Goal: Task Accomplishment & Management: Use online tool/utility

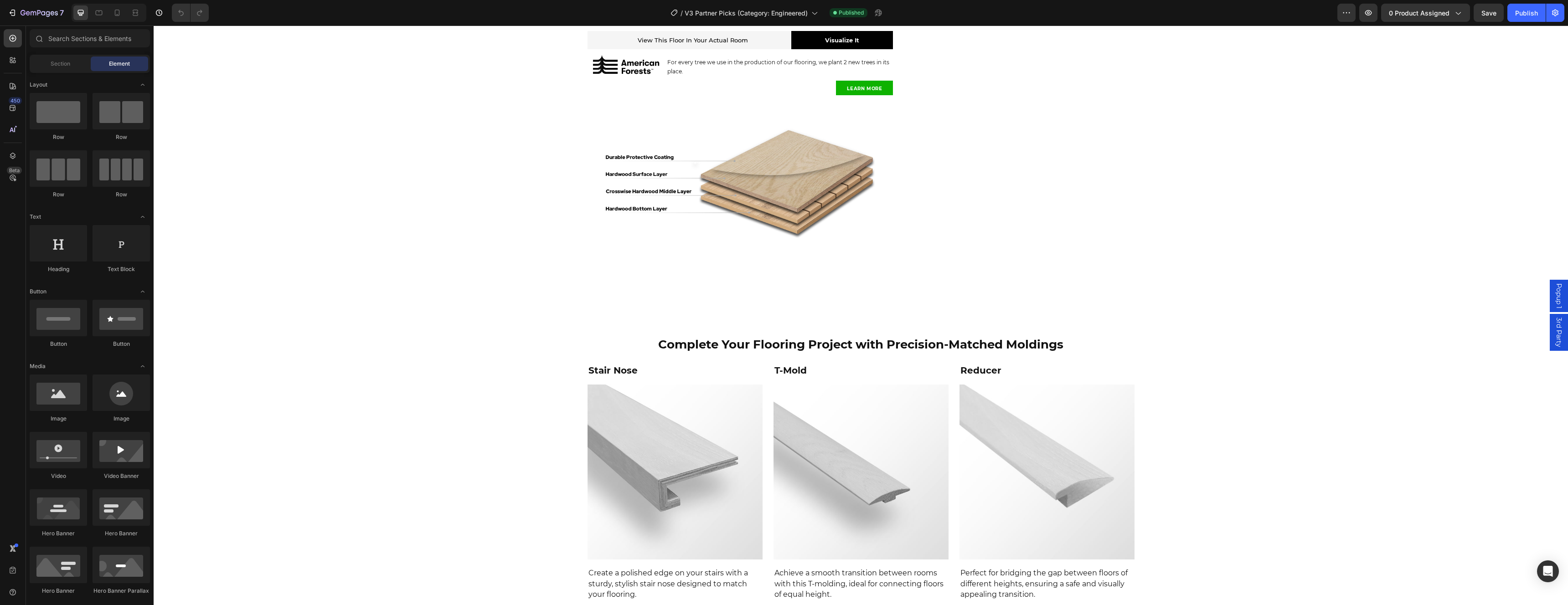
scroll to position [782, 0]
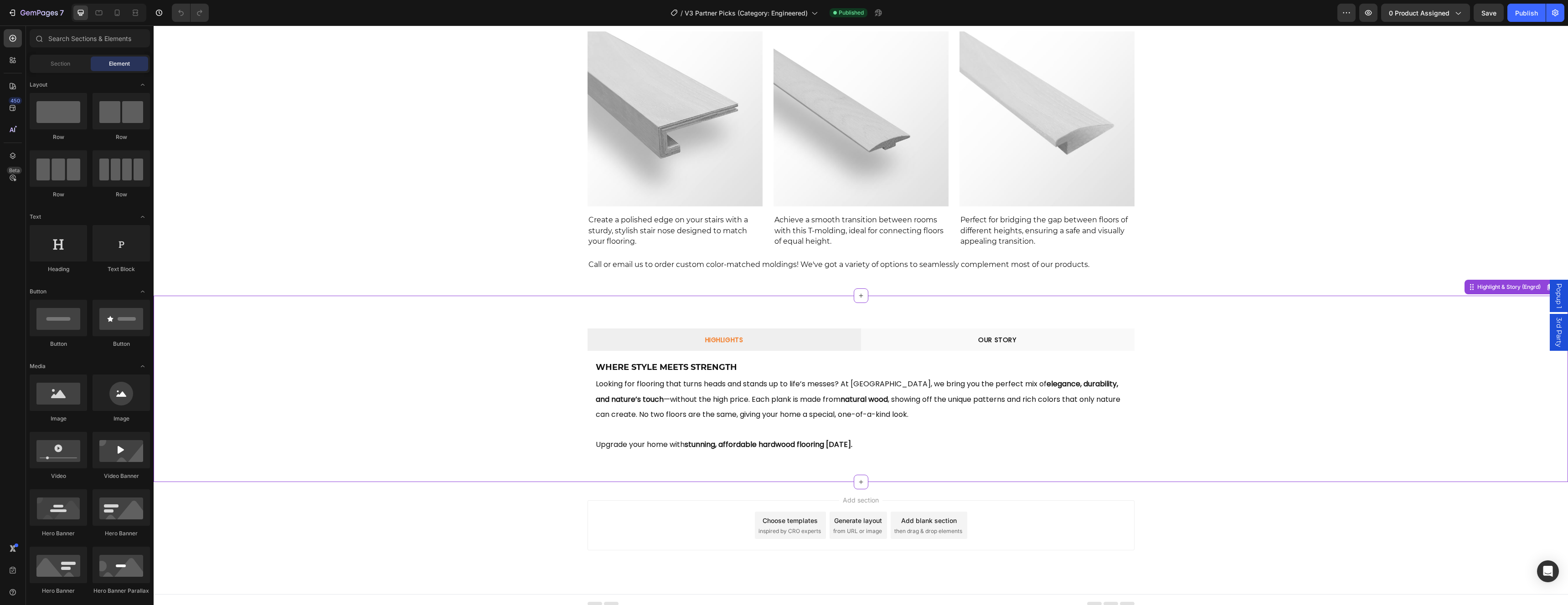
click at [1251, 397] on div "HIGHLIGHTS OUR STORY Where Style Meets Strength Heading Looking for flooring th…" at bounding box center [860, 389] width 1415 height 158
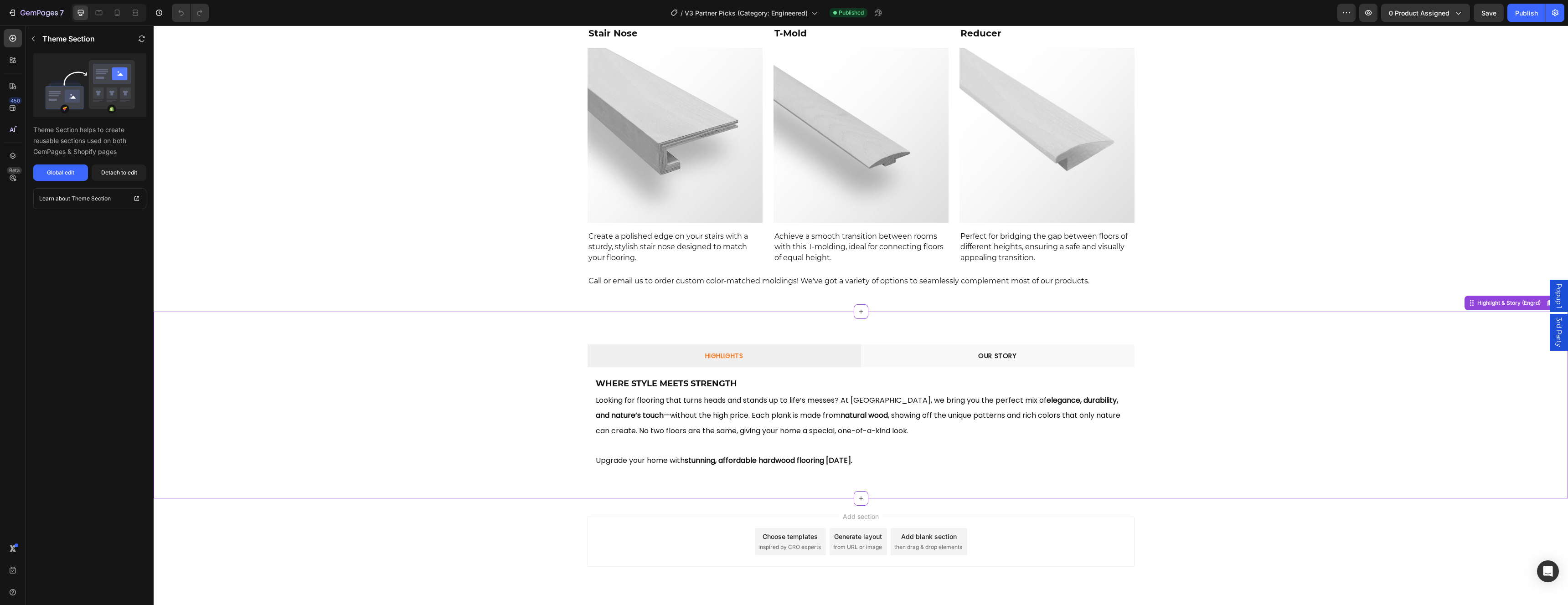
scroll to position [637, 0]
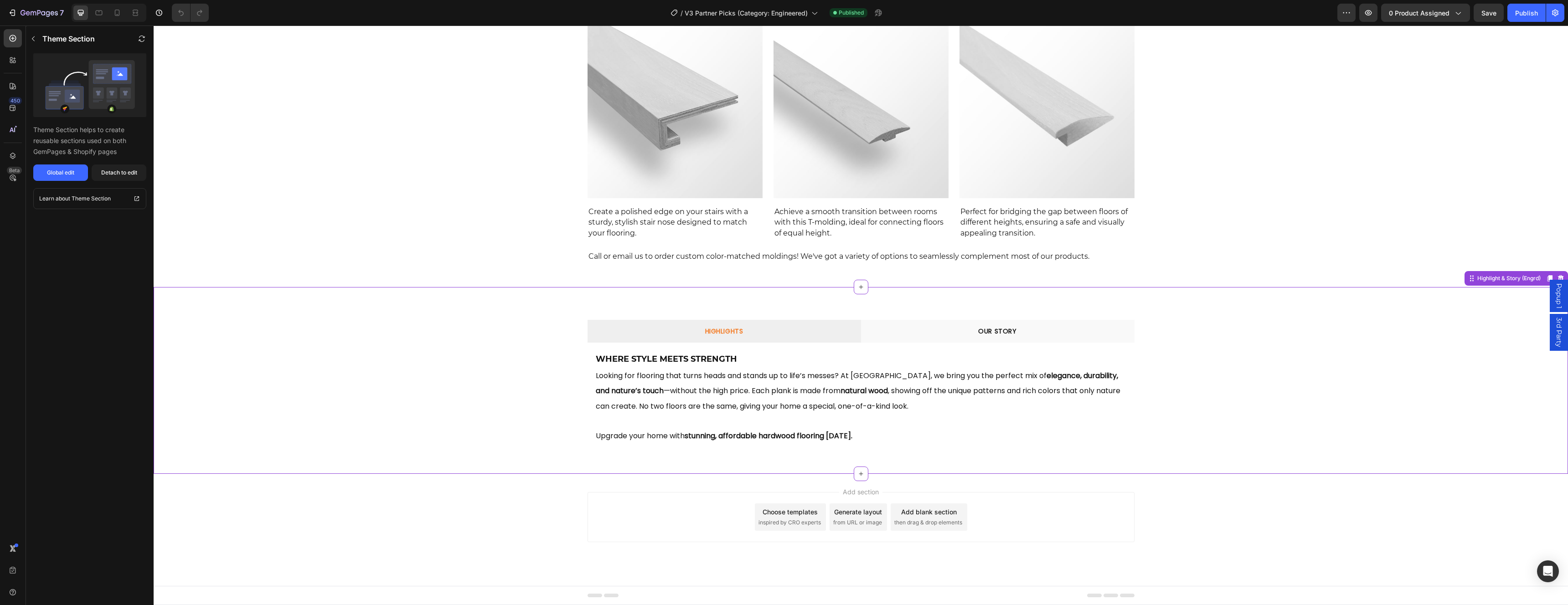
drag, startPoint x: 1149, startPoint y: 416, endPoint x: 1154, endPoint y: 413, distance: 5.8
click at [1153, 414] on div "HIGHLIGHTS OUR STORY Where Style Meets Strength Heading Looking for flooring th…" at bounding box center [860, 380] width 1415 height 158
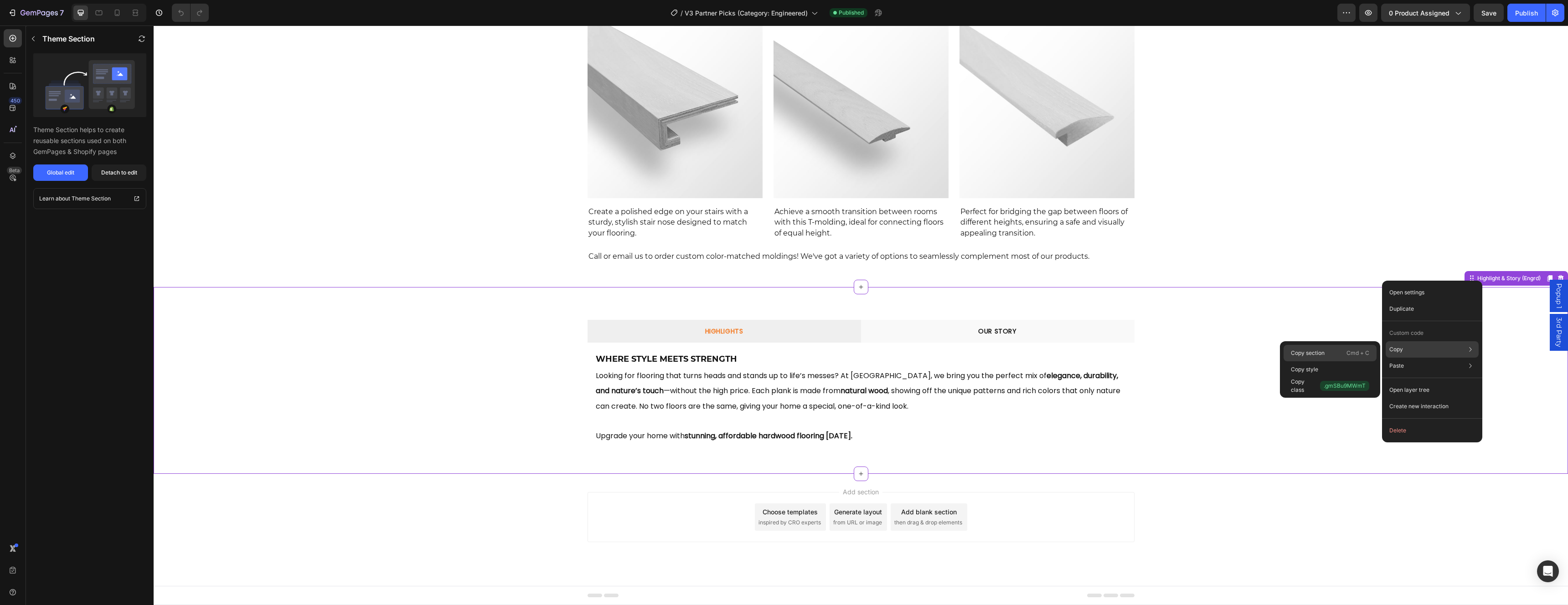
click at [1344, 361] on div "Copy section Cmd + C" at bounding box center [1330, 369] width 93 height 16
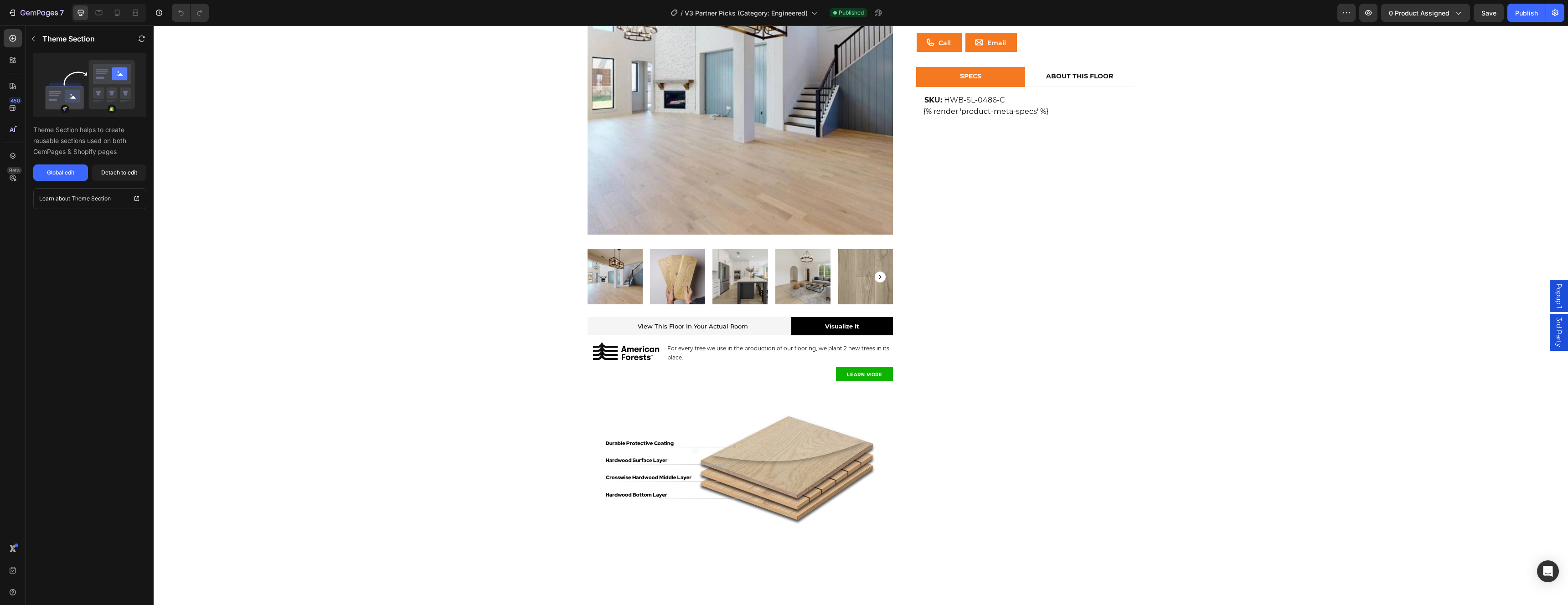
scroll to position [0, 0]
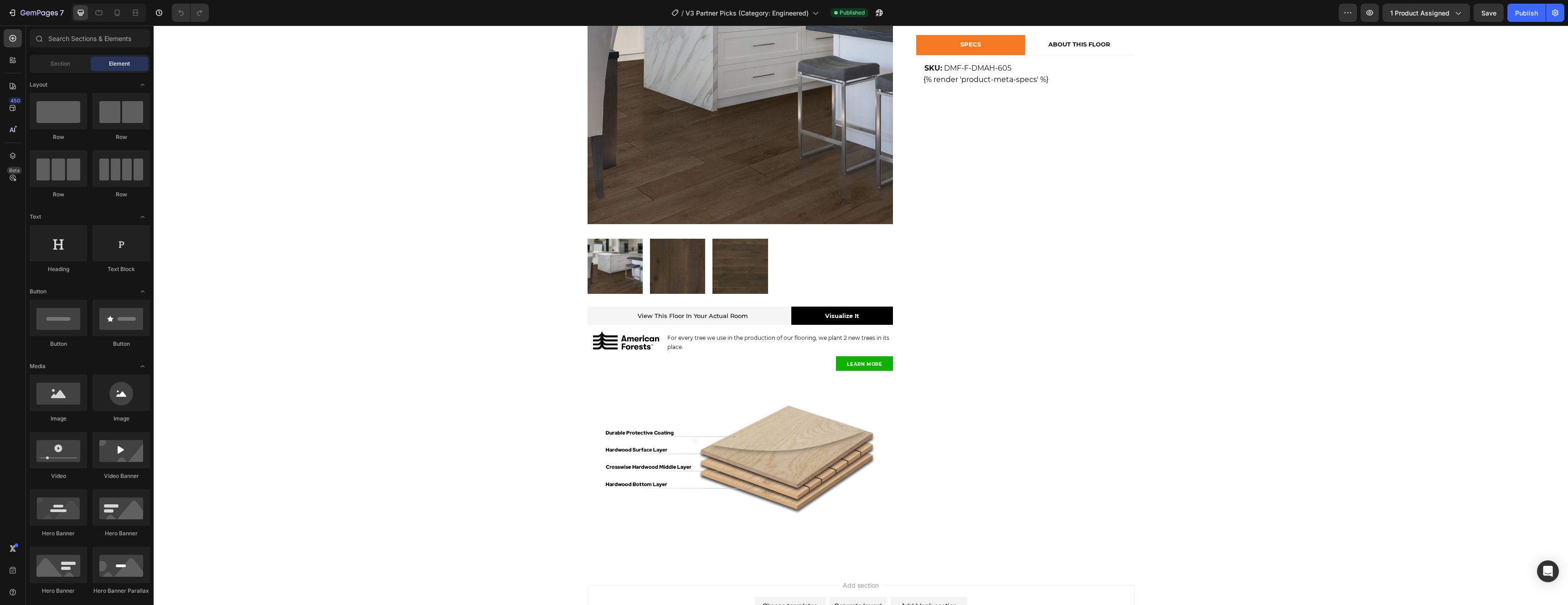
scroll to position [246, 0]
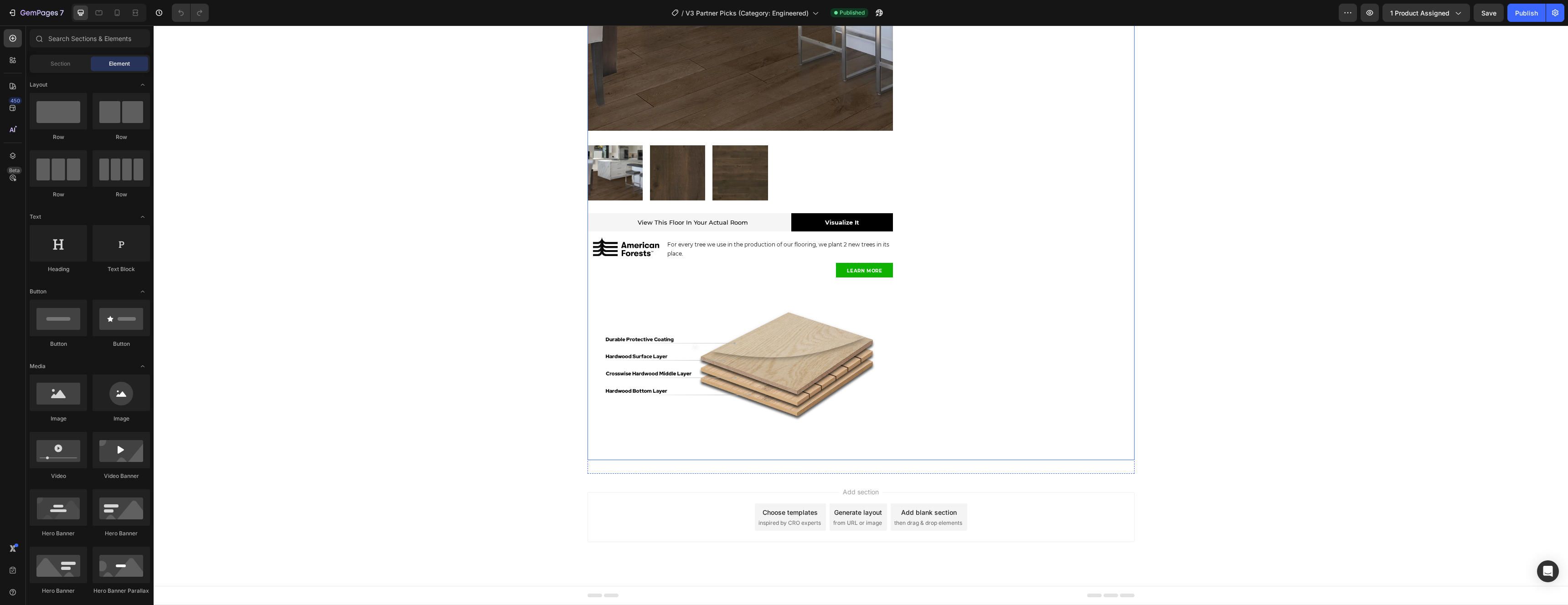
click at [967, 384] on div "Delano White Oak (P) Title Delano White Oak (P) Title {{ product.metafields.flo…" at bounding box center [1024, 142] width 218 height 635
click at [1225, 376] on div "Product Images & Gallery View This Floor In Your Actual Room Heading View this …" at bounding box center [860, 149] width 1415 height 649
click at [1036, 503] on div "Add section Choose templates inspired by CRO experts Generate layout from URL o…" at bounding box center [860, 517] width 547 height 50
click at [988, 406] on div "Delano White Oak (P) Title Delano White Oak (P) Title {{ product.metafields.flo…" at bounding box center [1024, 142] width 218 height 635
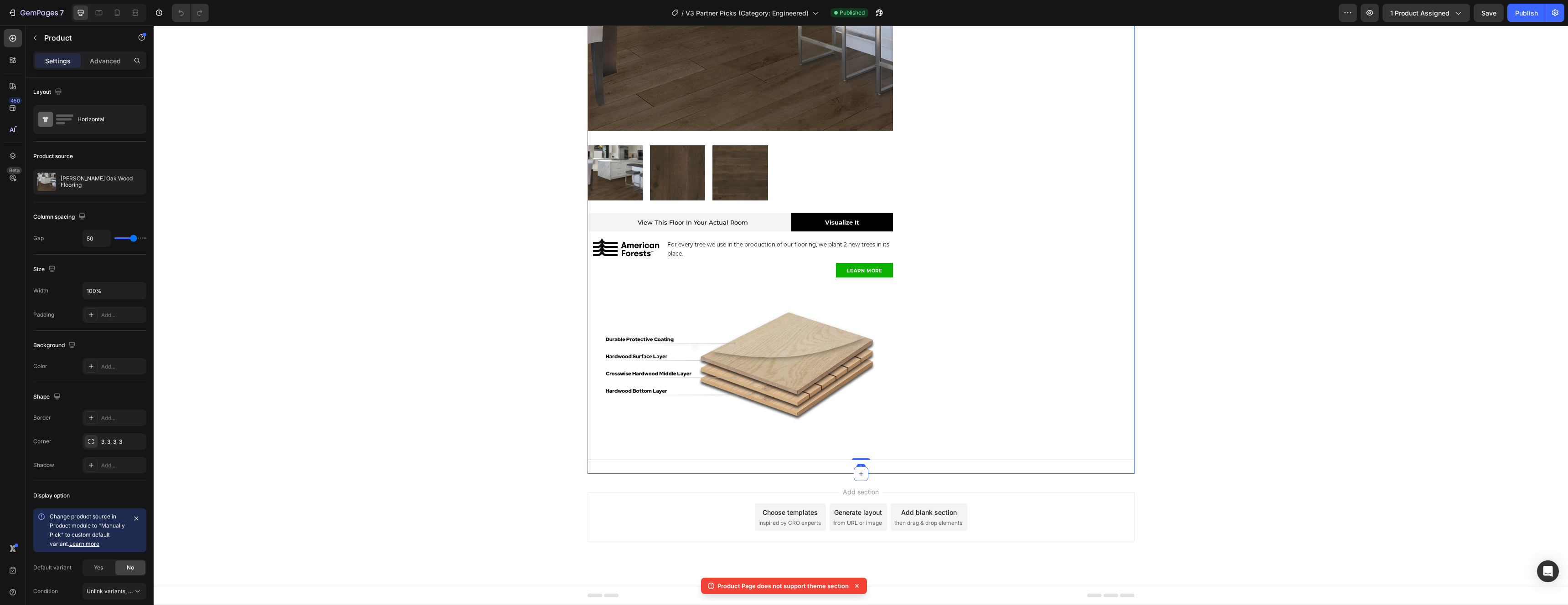
click at [998, 466] on div "Product Images & Gallery View This Floor In Your Actual Room Heading View this …" at bounding box center [860, 149] width 547 height 649
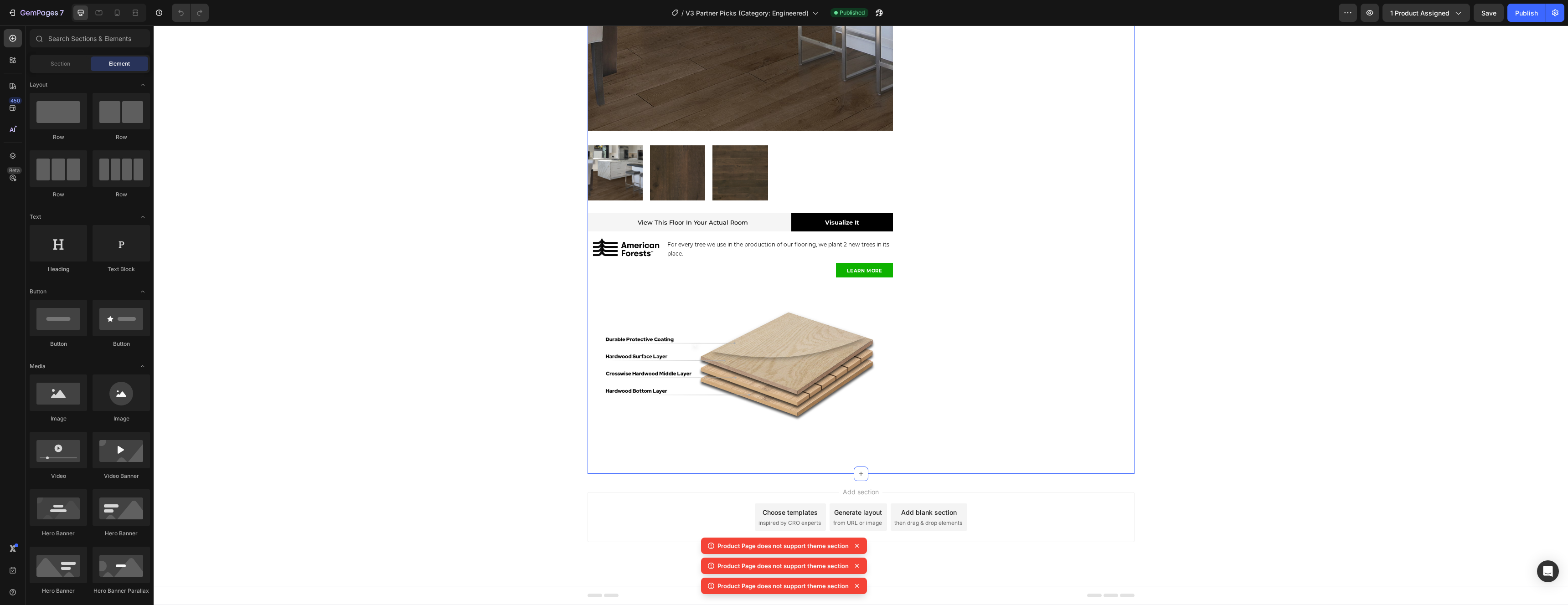
click at [818, 517] on div "Choose templates inspired by CRO experts" at bounding box center [790, 517] width 71 height 27
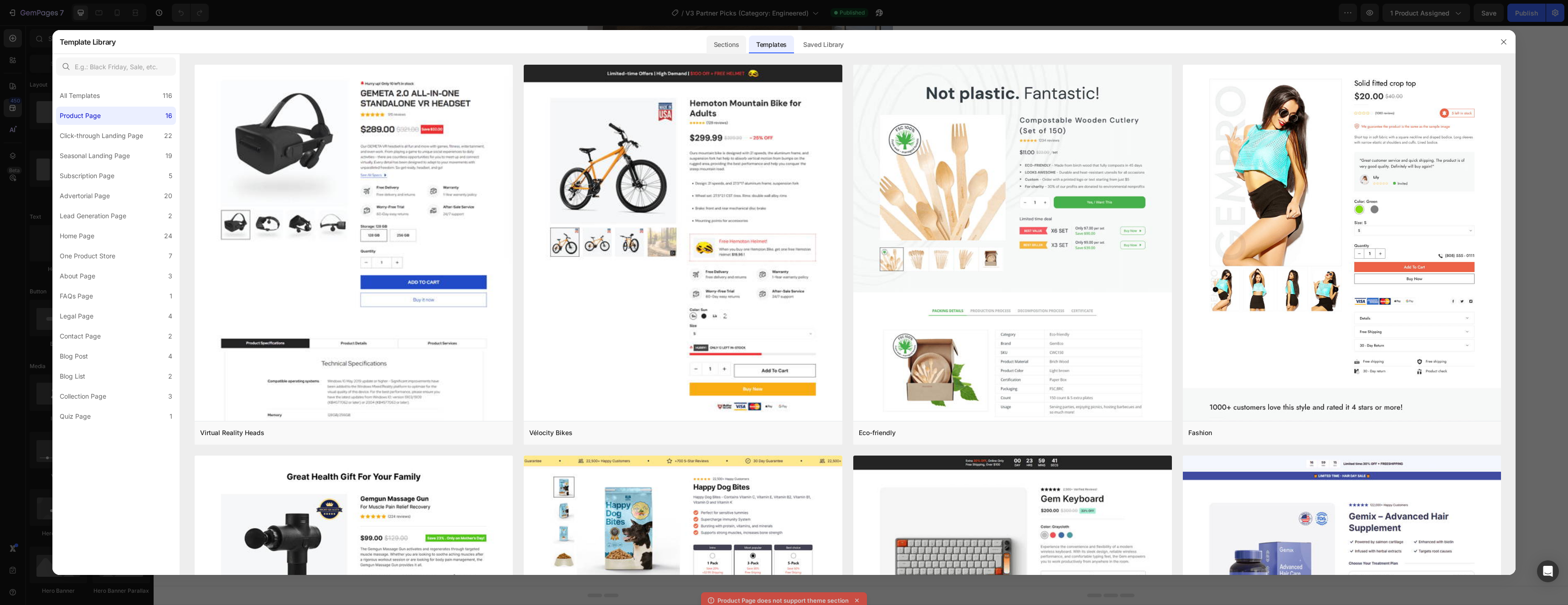
click at [720, 47] on div "Sections" at bounding box center [725, 44] width 40 height 19
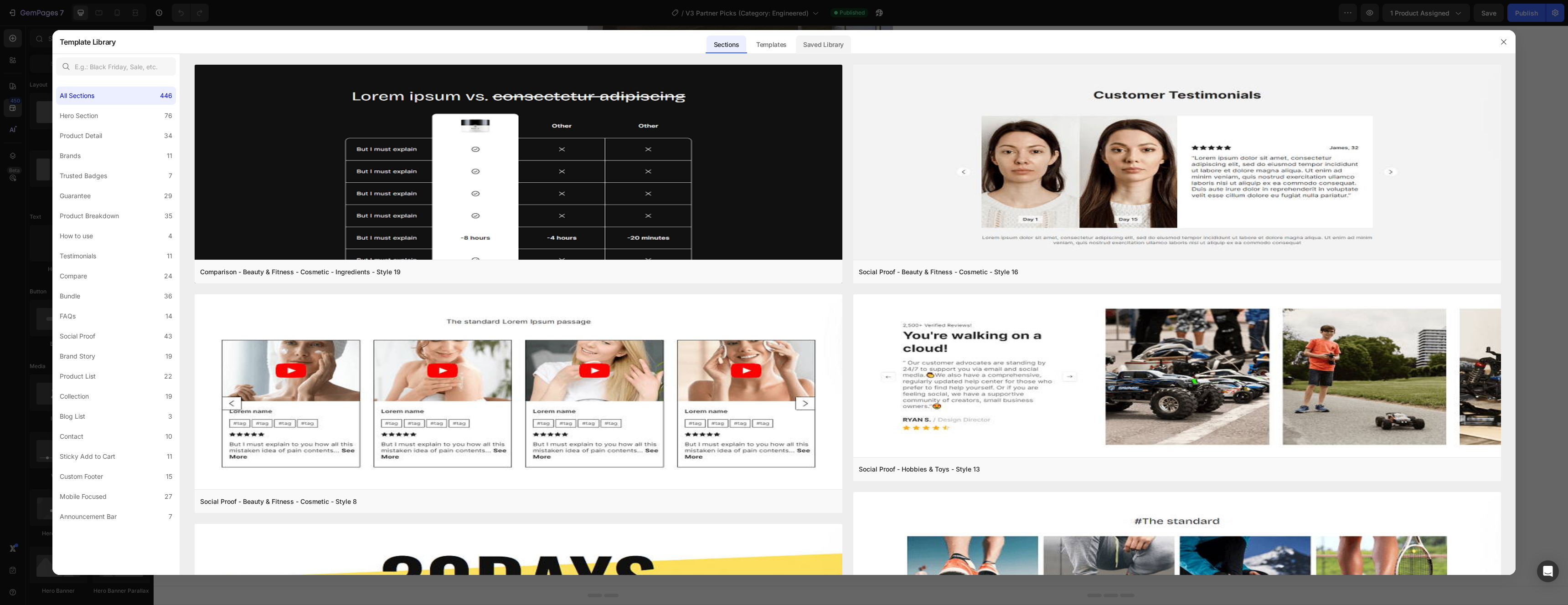
click at [830, 42] on div "Saved Library" at bounding box center [823, 44] width 55 height 19
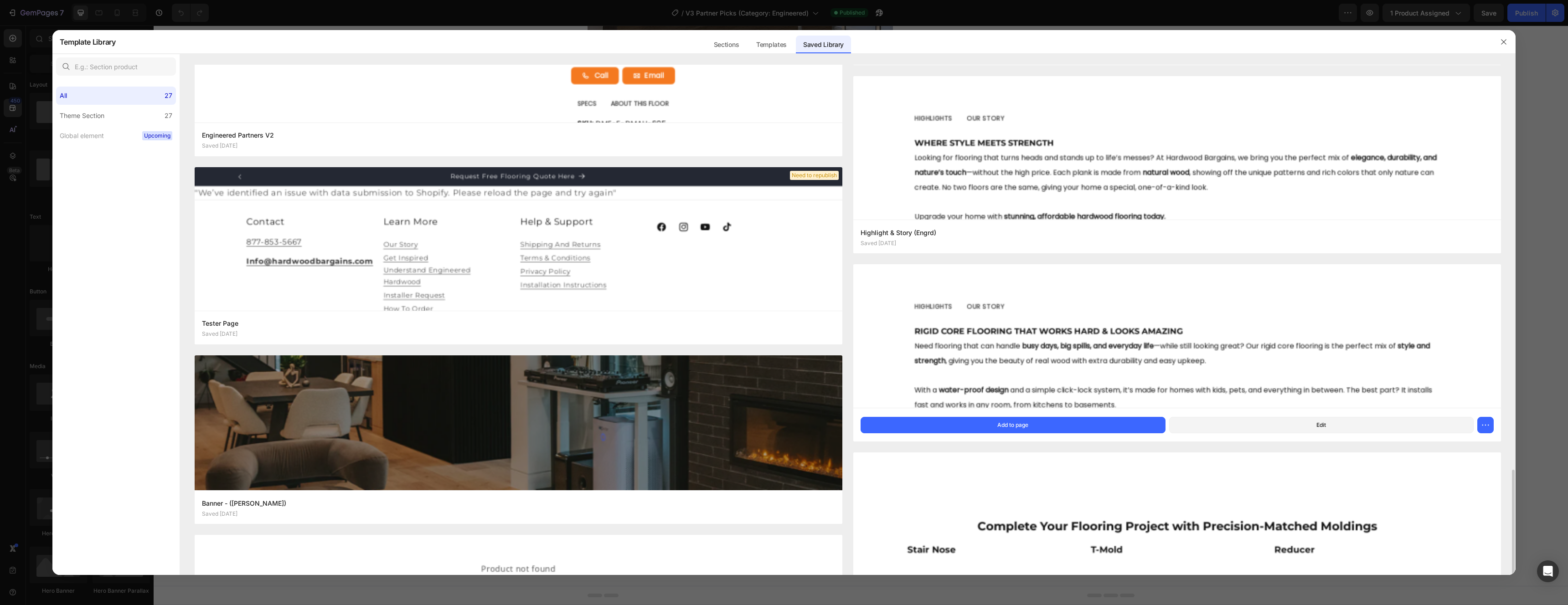
scroll to position [1249, 0]
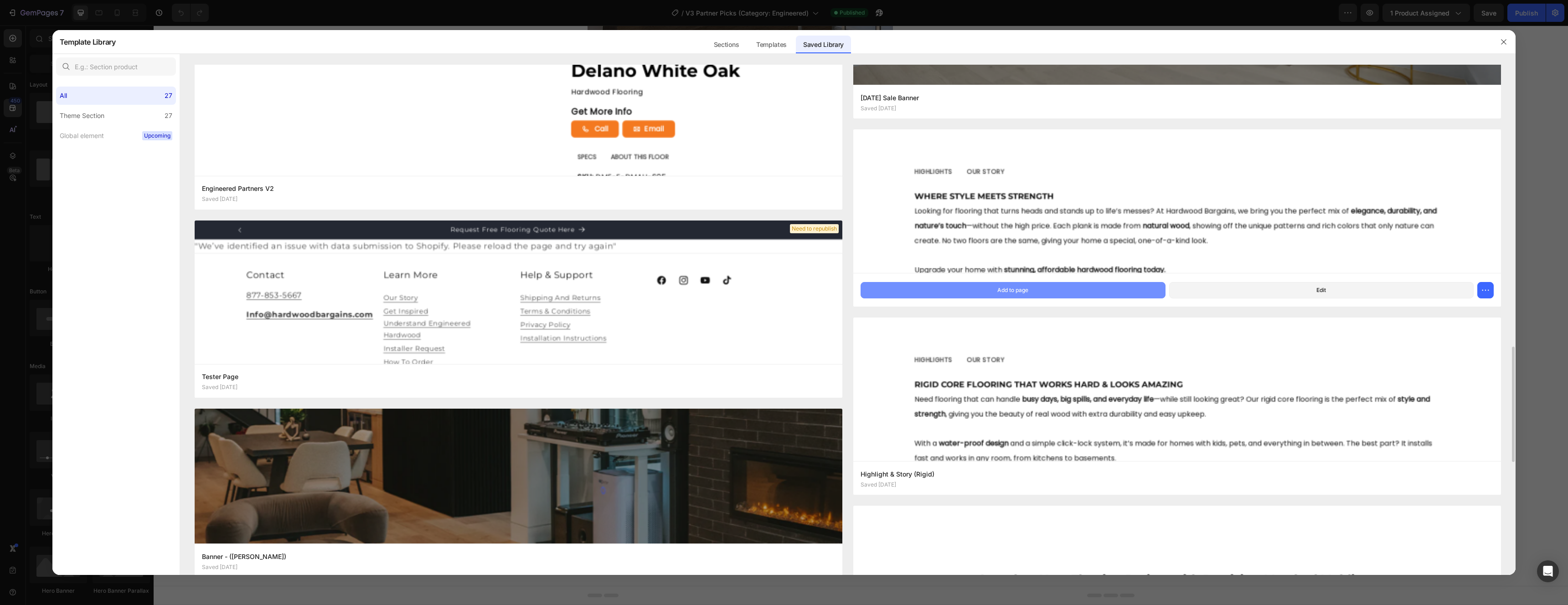
click at [1009, 288] on div "Add to page" at bounding box center [1012, 290] width 31 height 8
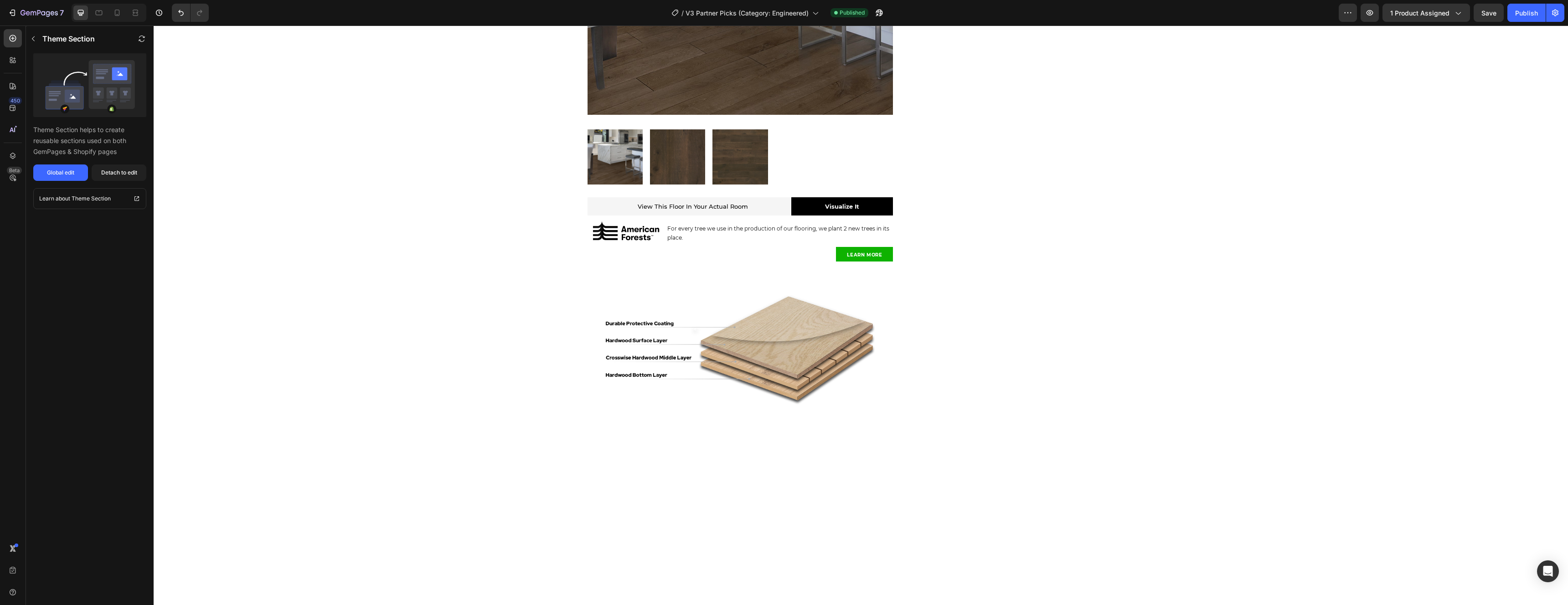
scroll to position [326, 0]
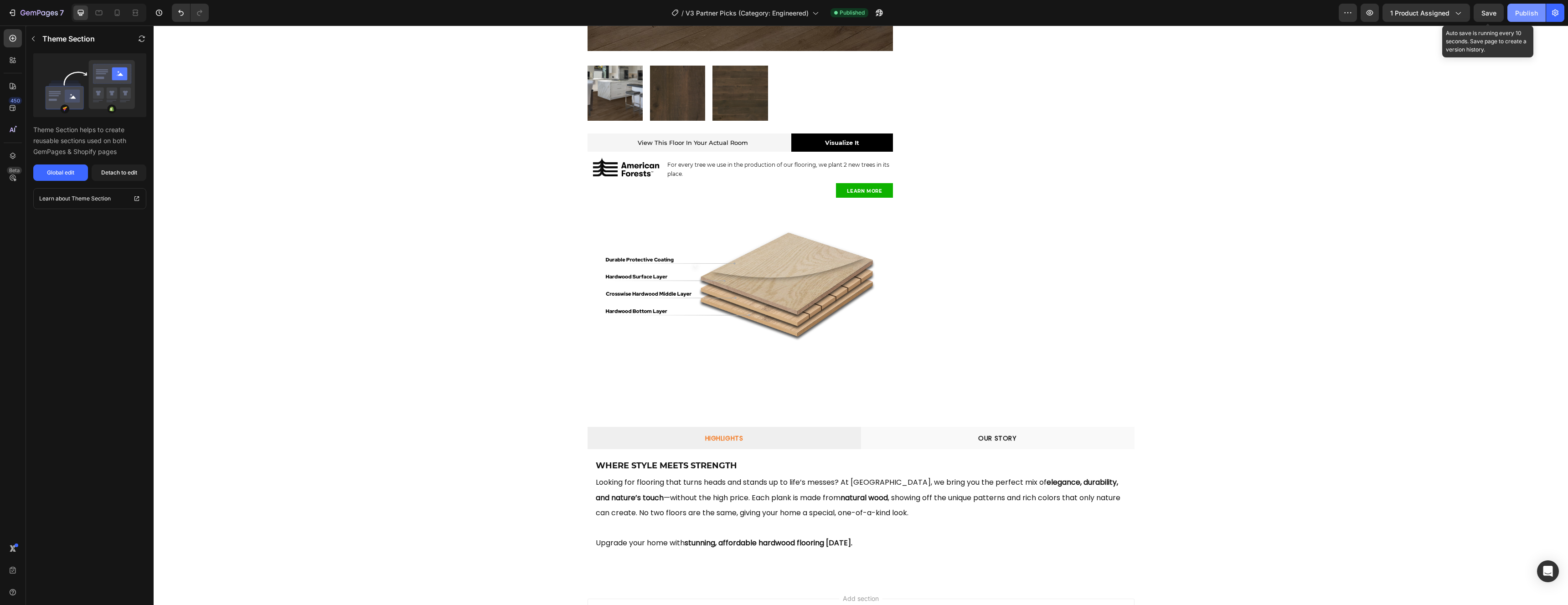
drag, startPoint x: 1478, startPoint y: 19, endPoint x: 1515, endPoint y: 17, distance: 37.1
click at [1478, 19] on button "Save" at bounding box center [1488, 13] width 30 height 19
click at [1522, 15] on div "Publish" at bounding box center [1526, 13] width 23 height 10
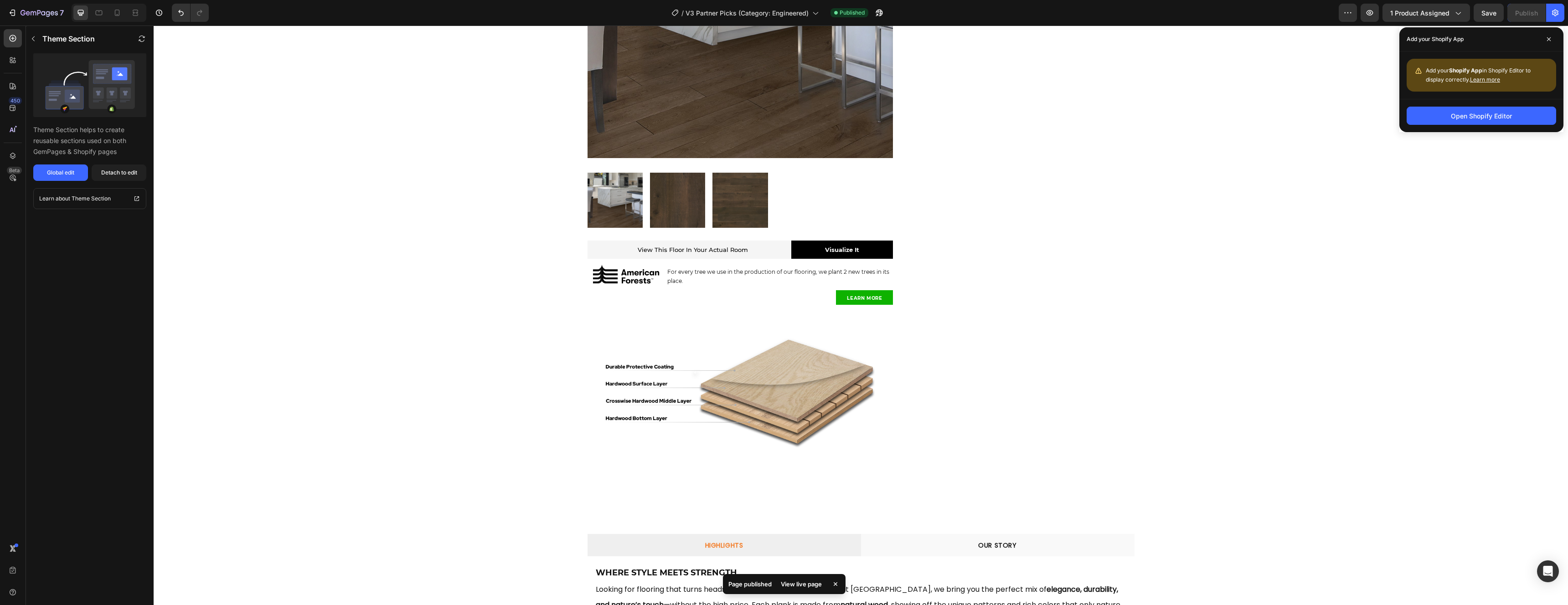
scroll to position [0, 0]
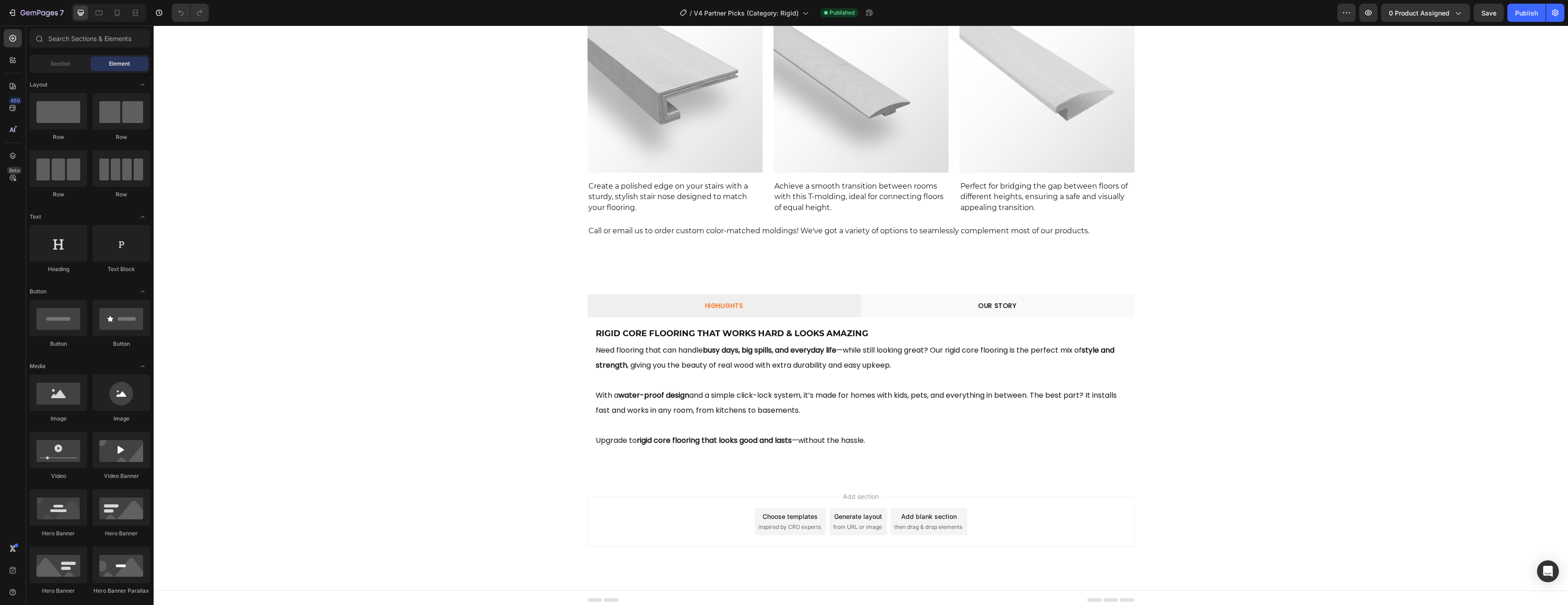
scroll to position [802, 0]
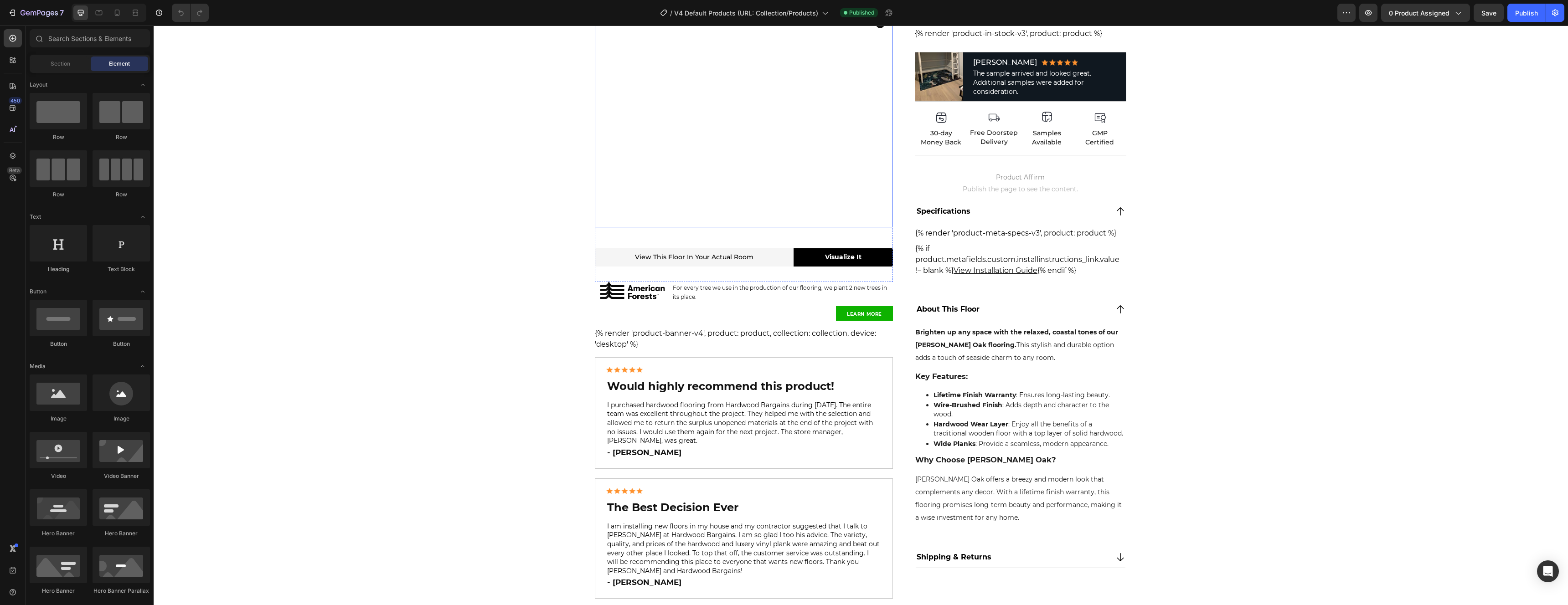
scroll to position [212, 0]
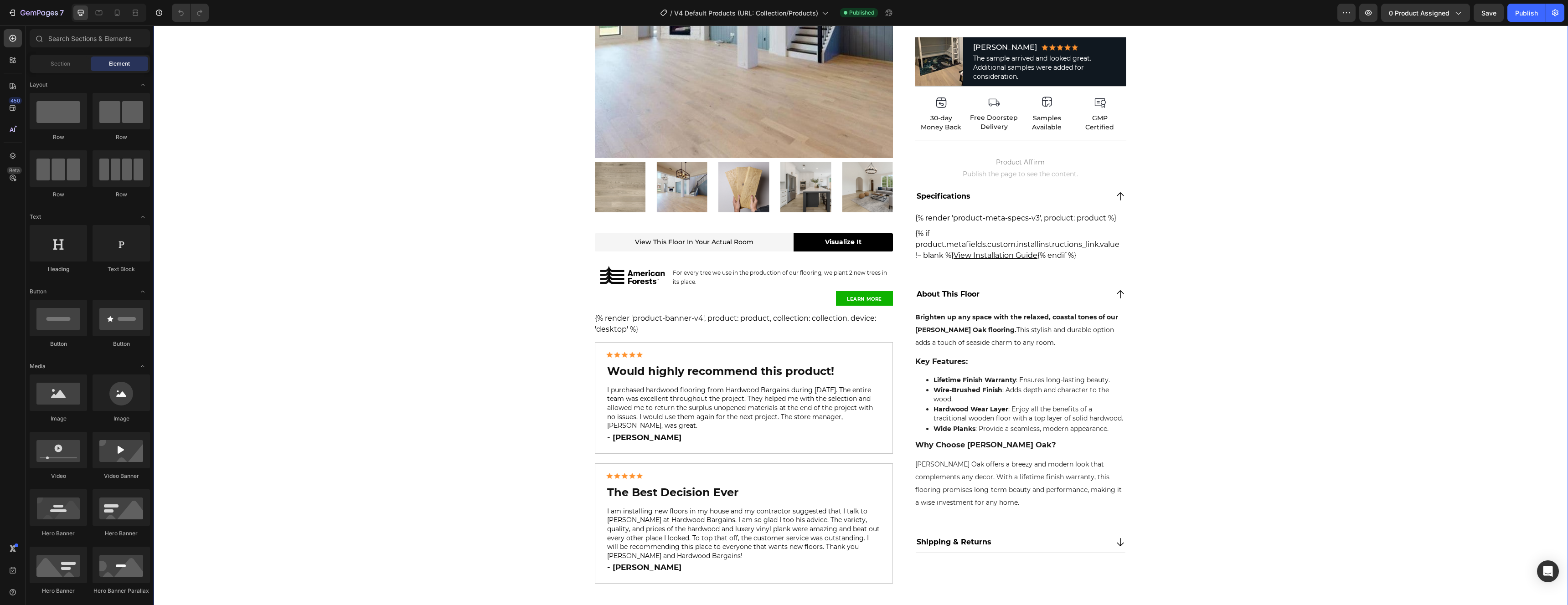
click at [379, 178] on div "Product Images View this floor in your actual room Heading Visualize It Button …" at bounding box center [860, 229] width 1415 height 740
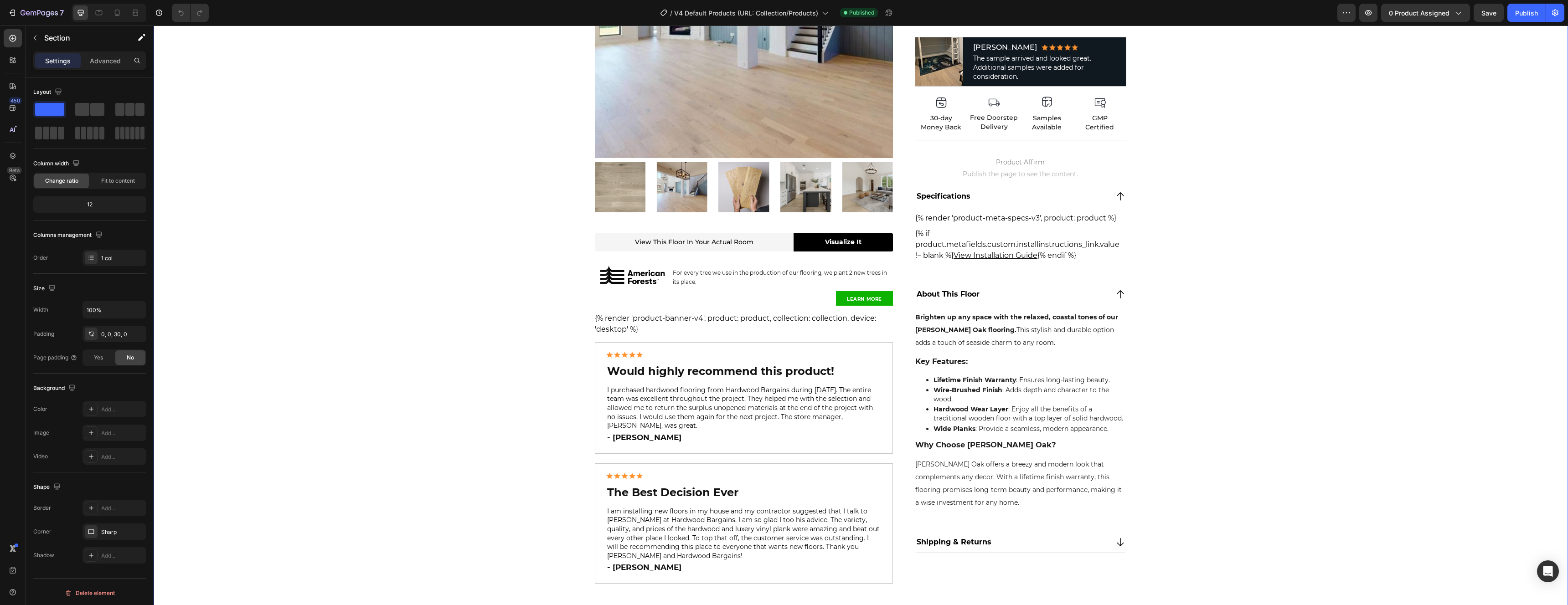
click at [391, 187] on div "Product Images View this floor in your actual room Heading Visualize It Button …" at bounding box center [860, 229] width 1415 height 740
click at [1282, 370] on div "Product Images View this floor in your actual room Heading Visualize It Button …" at bounding box center [860, 229] width 1415 height 740
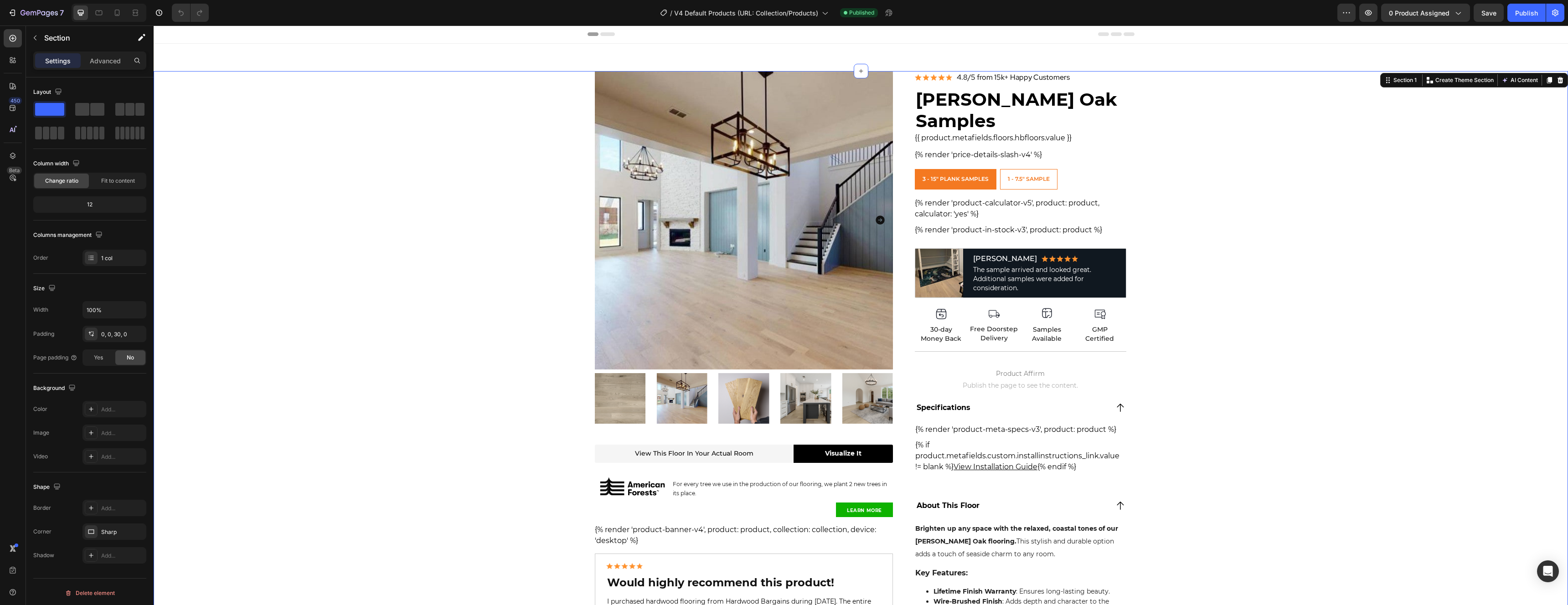
scroll to position [0, 0]
click at [1393, 283] on div "Product Images View this floor in your actual room Heading Visualize It Button …" at bounding box center [860, 442] width 1415 height 740
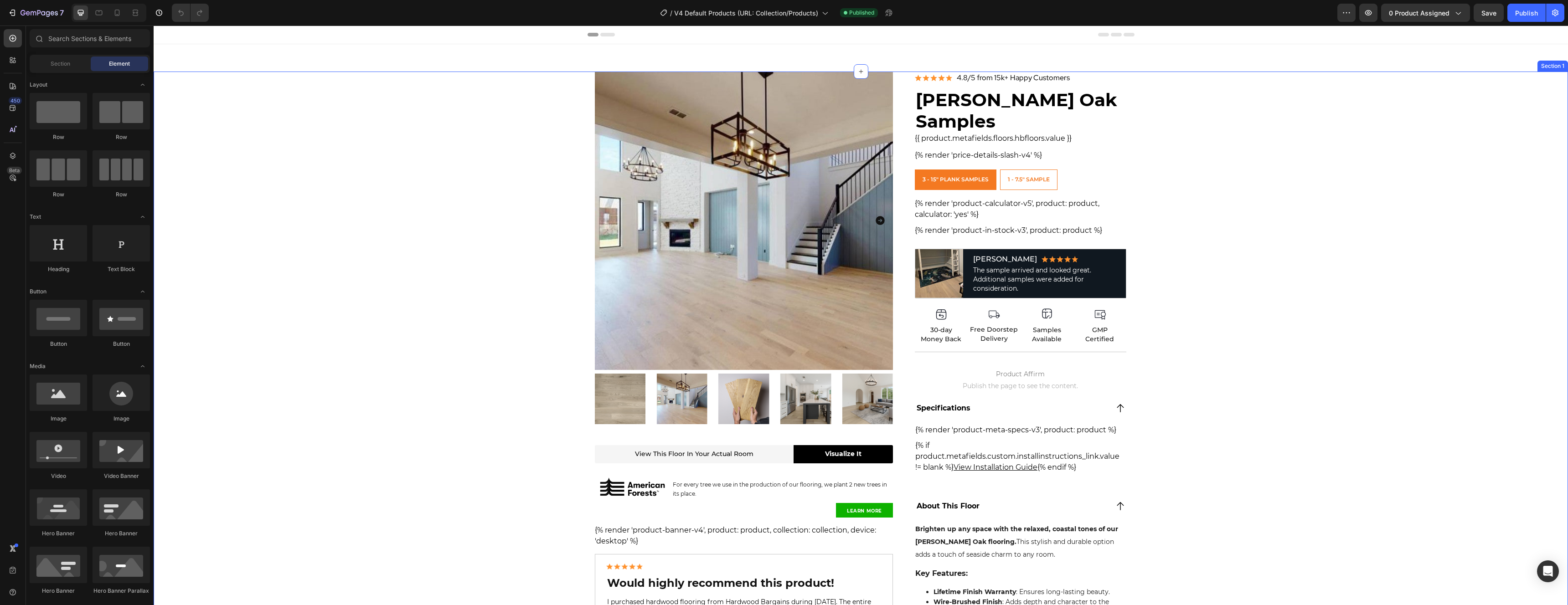
click at [1307, 174] on div "Product Images View this floor in your actual room Heading Visualize It Button …" at bounding box center [860, 442] width 1415 height 740
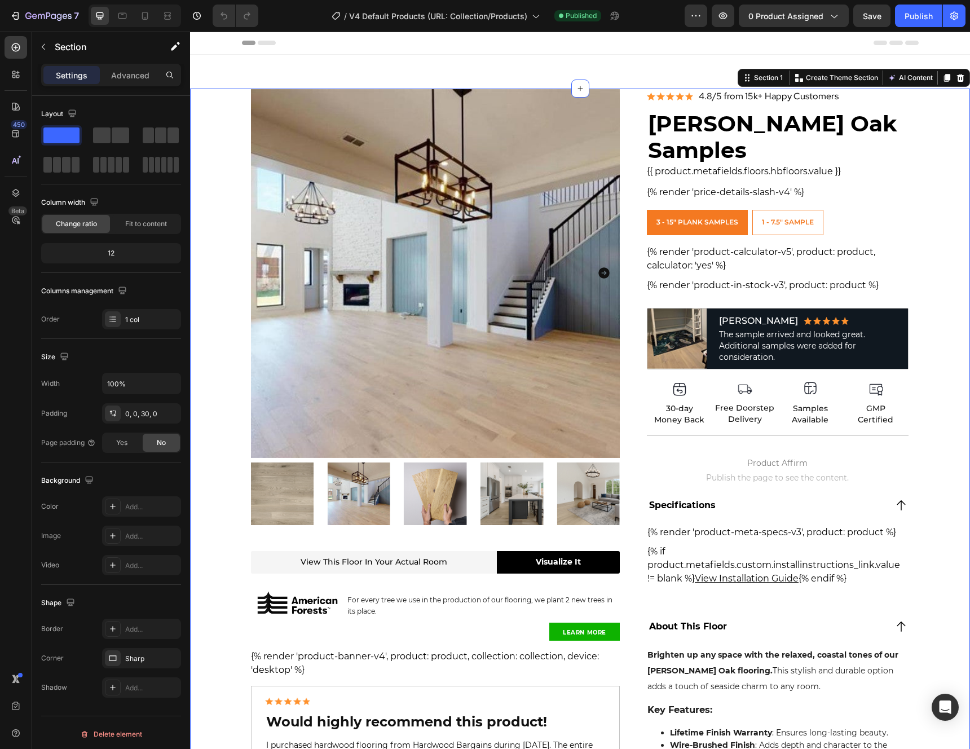
click at [939, 240] on div "Product Images View this floor in your actual room Heading Visualize It Button …" at bounding box center [580, 547] width 780 height 916
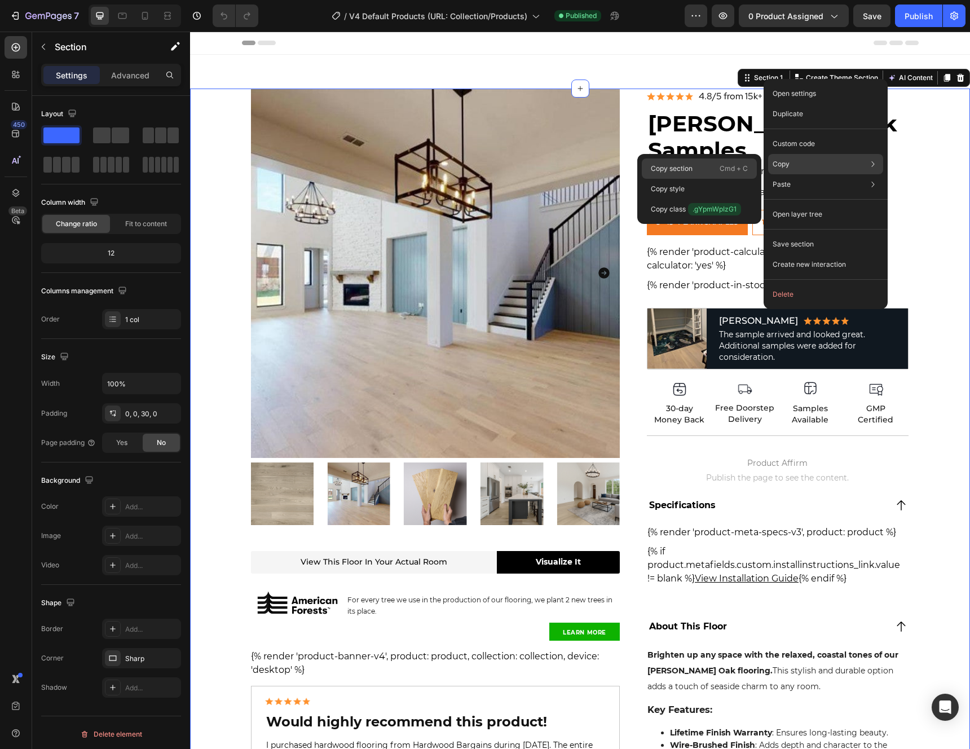
drag, startPoint x: 716, startPoint y: 164, endPoint x: 777, endPoint y: 149, distance: 62.8
click at [716, 179] on div "Copy section Cmd + C" at bounding box center [699, 189] width 115 height 20
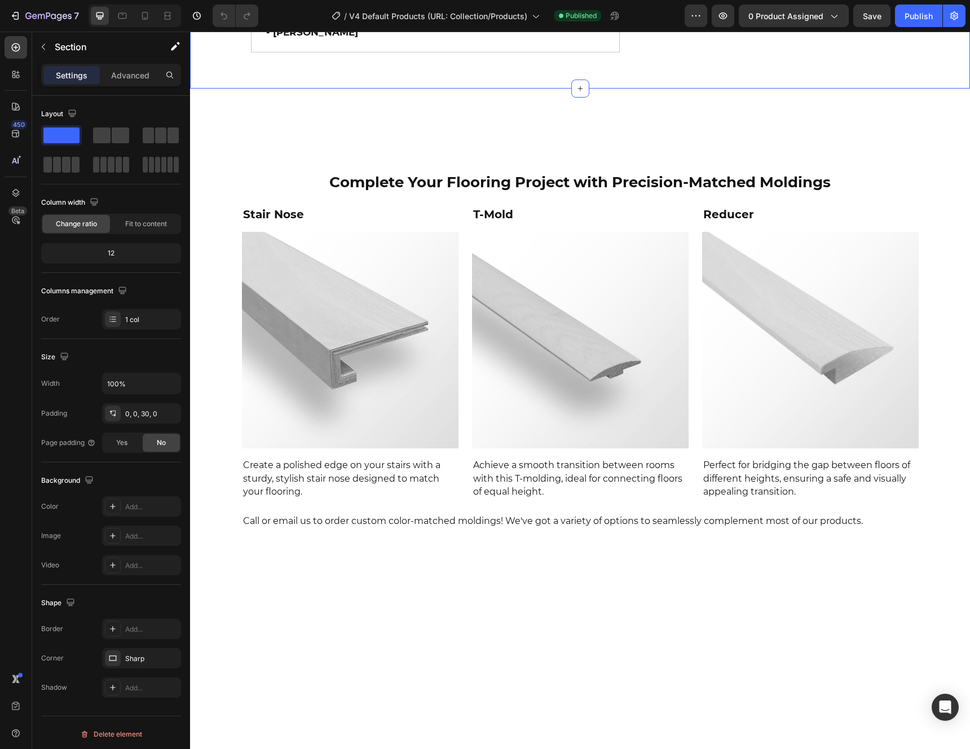
scroll to position [939, 0]
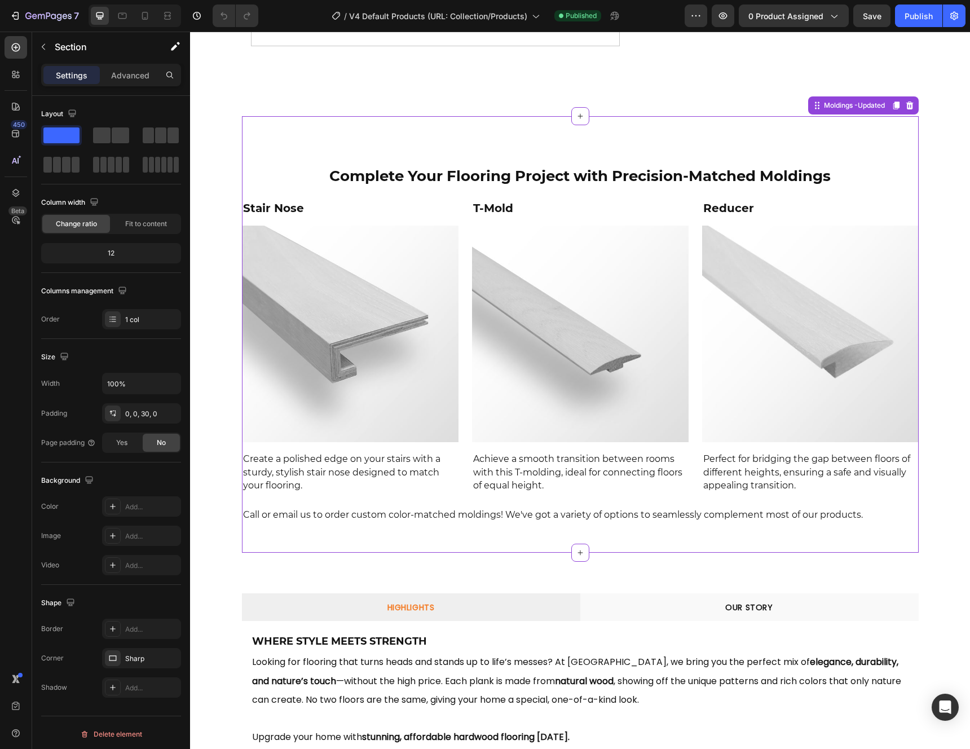
click at [811, 148] on div "Complete Your Flooring Project with Precision-Matched Moldings Heading Stair No…" at bounding box center [580, 339] width 677 height 393
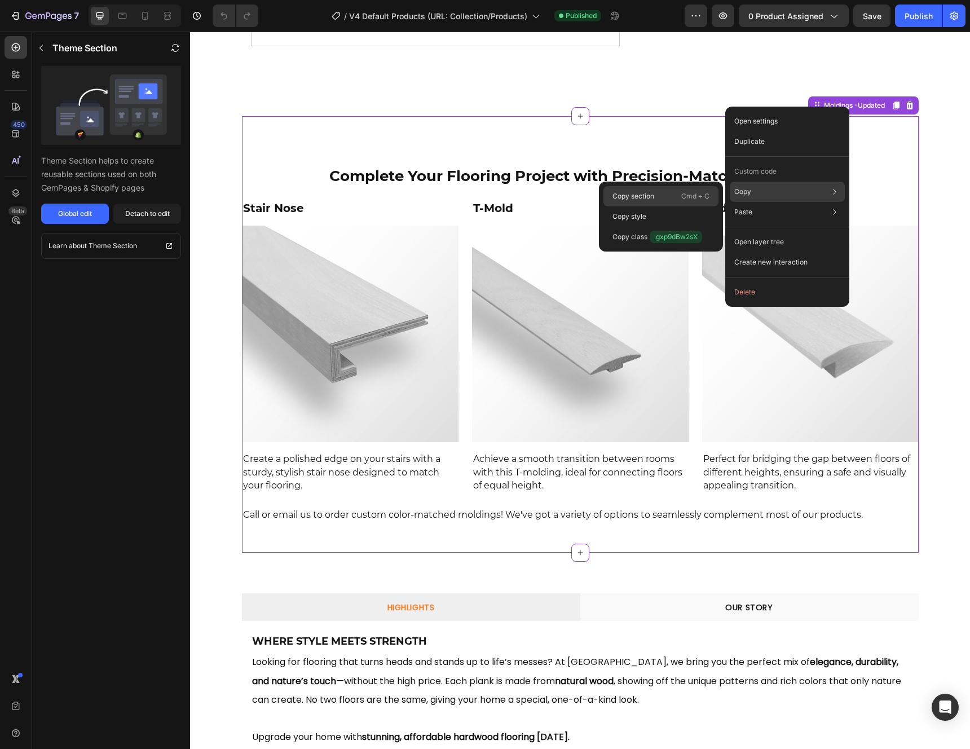
click at [656, 206] on div "Copy section Cmd + C" at bounding box center [661, 216] width 115 height 20
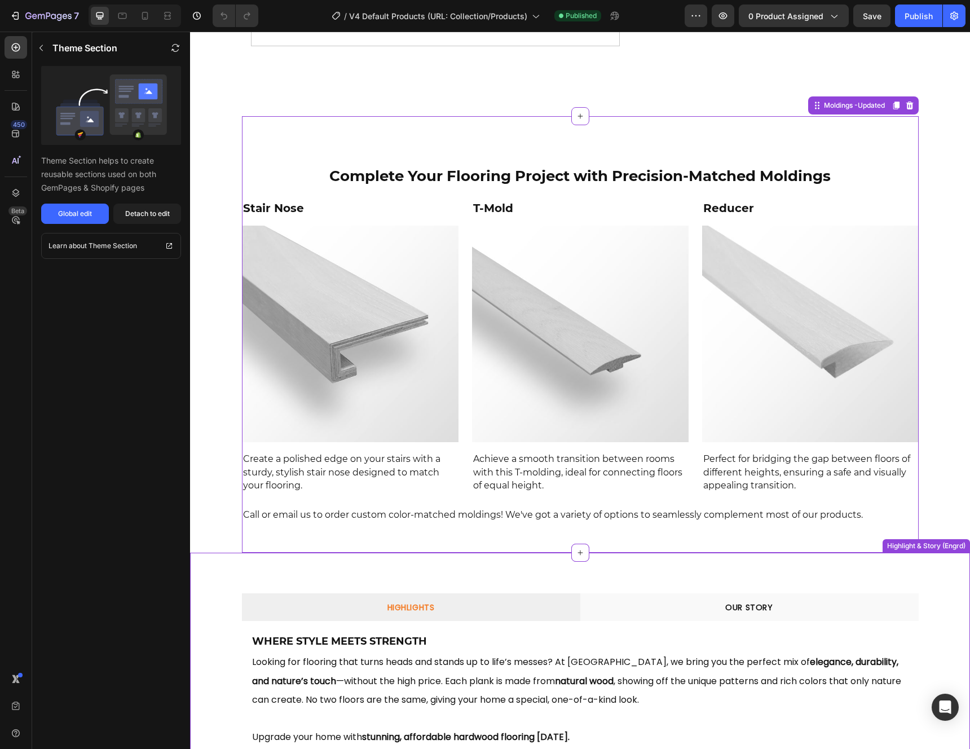
click at [939, 595] on div "HIGHLIGHTS OUR STORY Where Style Meets Strength Heading Looking for flooring th…" at bounding box center [580, 668] width 780 height 195
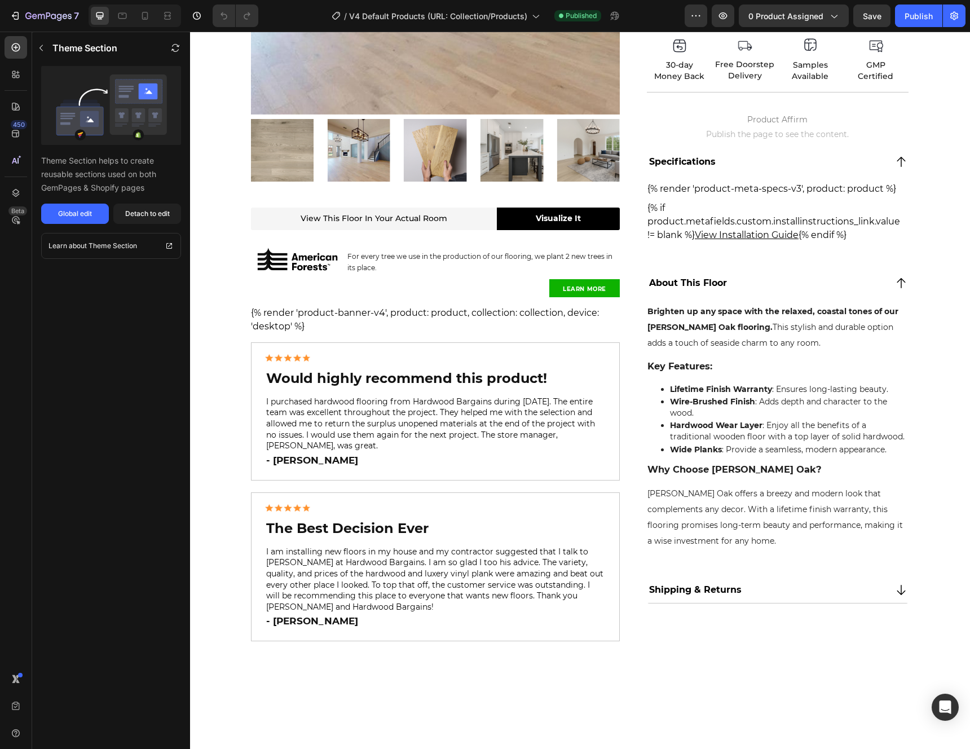
scroll to position [0, 0]
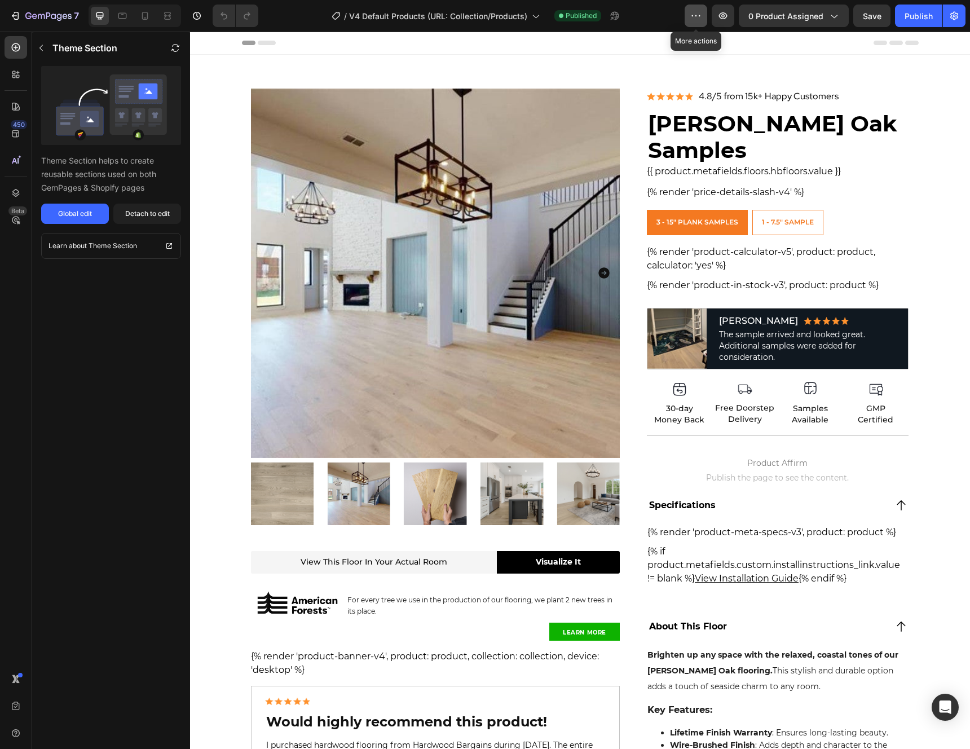
click at [702, 19] on icon "button" at bounding box center [696, 15] width 11 height 11
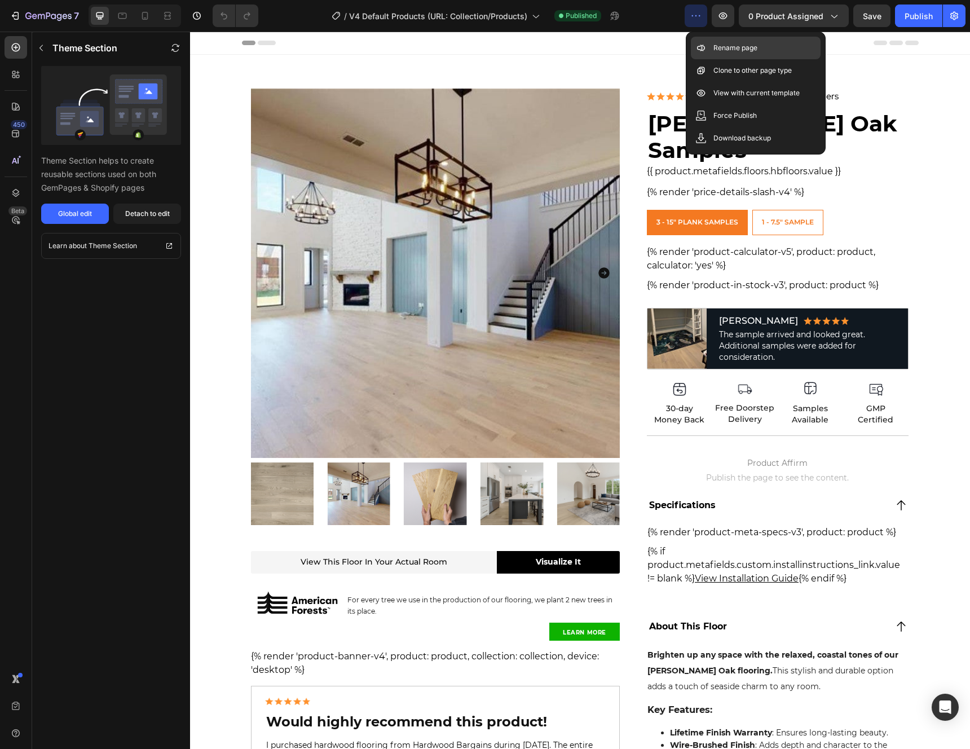
click at [729, 46] on p "Rename page" at bounding box center [736, 47] width 44 height 11
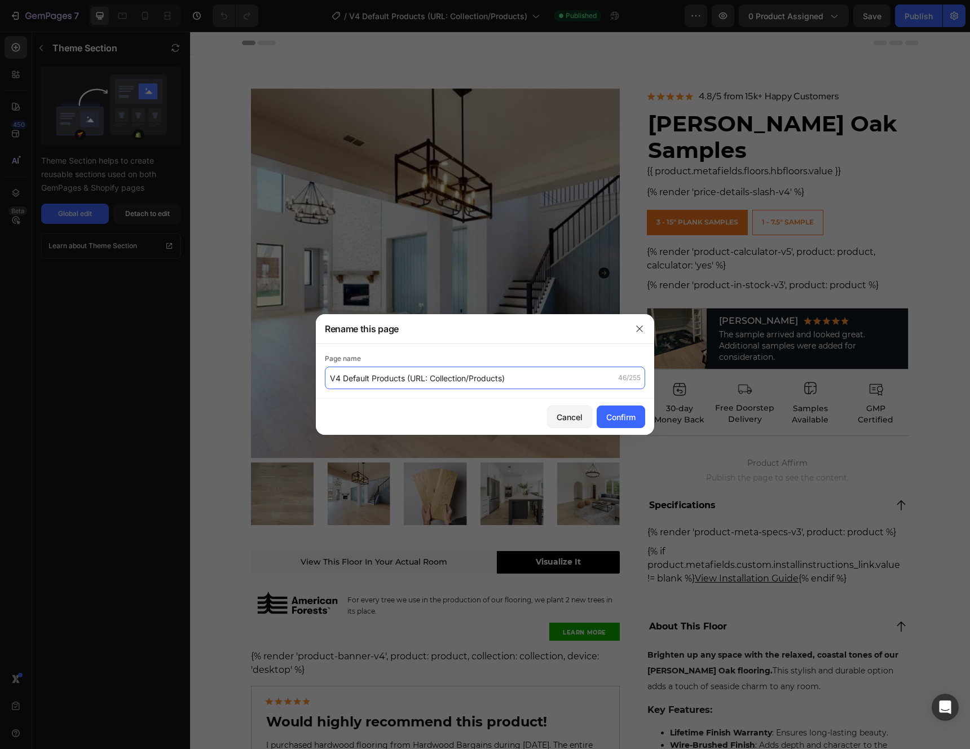
click at [508, 385] on input "V4 Default Products (URL: Collection/Products)" at bounding box center [485, 378] width 320 height 23
click at [558, 416] on div "Cancel" at bounding box center [570, 417] width 26 height 12
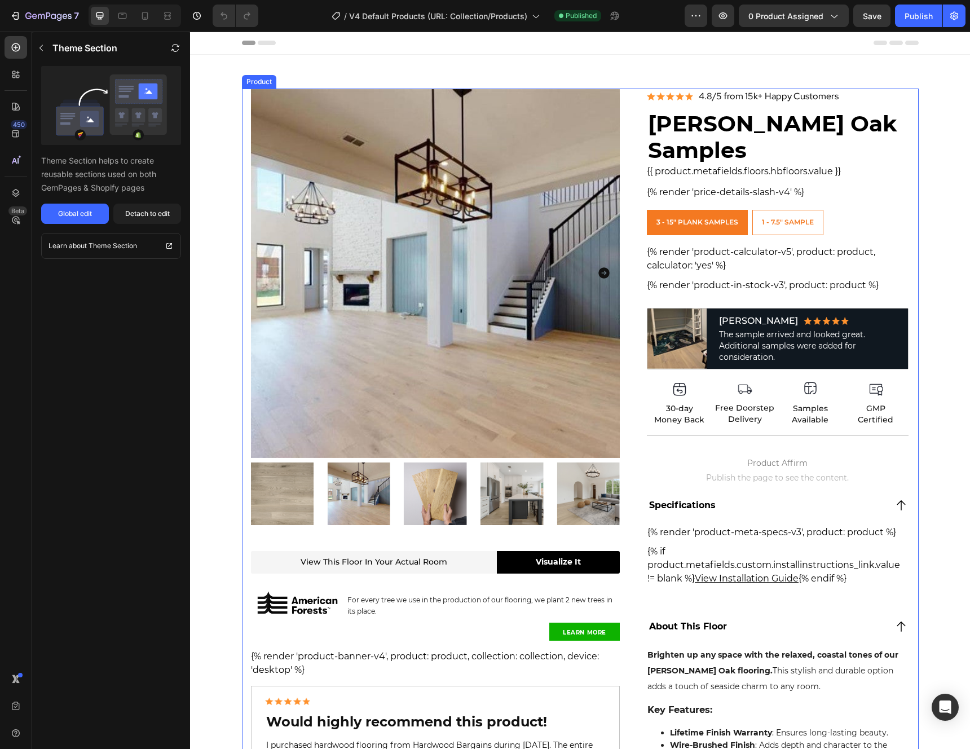
click at [911, 112] on div "Product Images View this floor in your actual room Heading Visualize It Button …" at bounding box center [580, 547] width 677 height 916
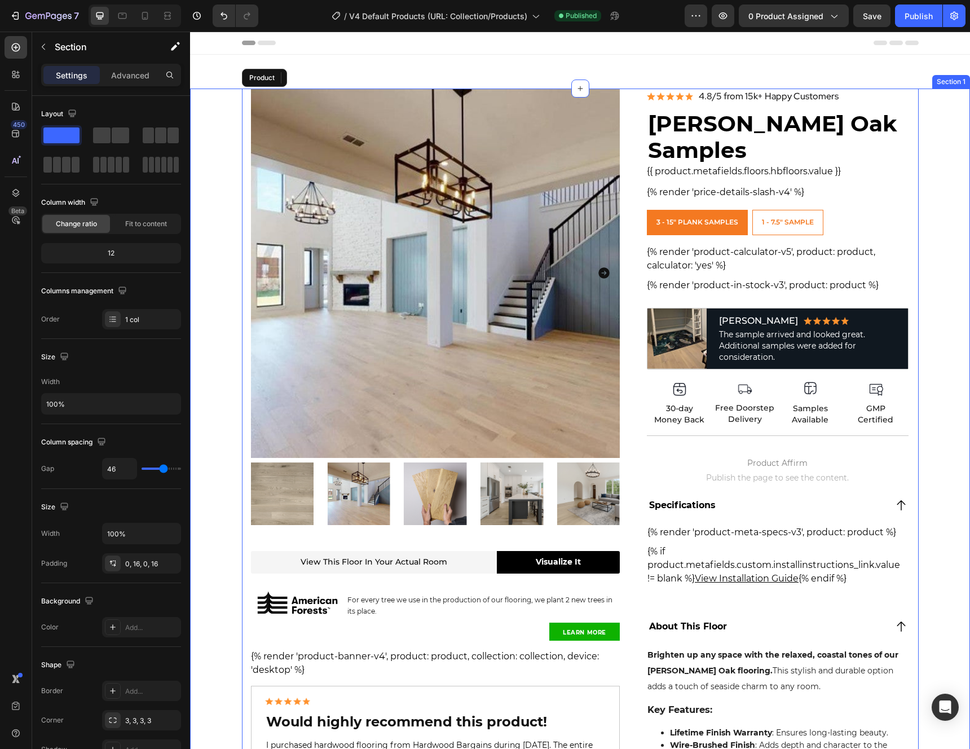
click at [946, 120] on div "Product Images View this floor in your actual room Heading Visualize It Button …" at bounding box center [580, 547] width 780 height 916
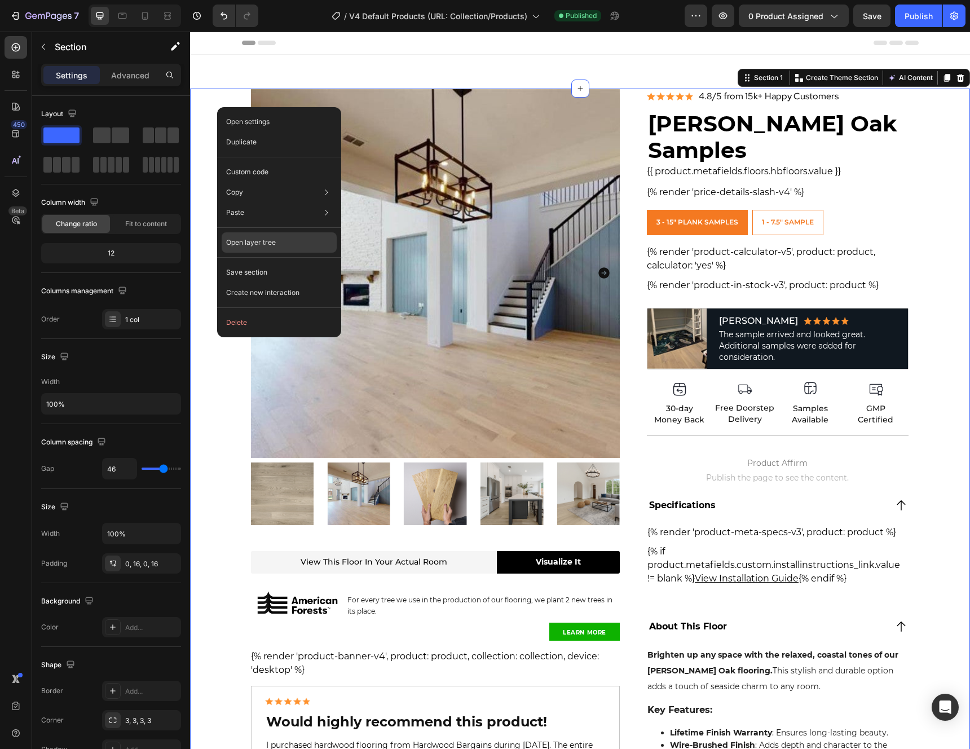
click at [265, 244] on p "Open layer tree" at bounding box center [251, 243] width 50 height 10
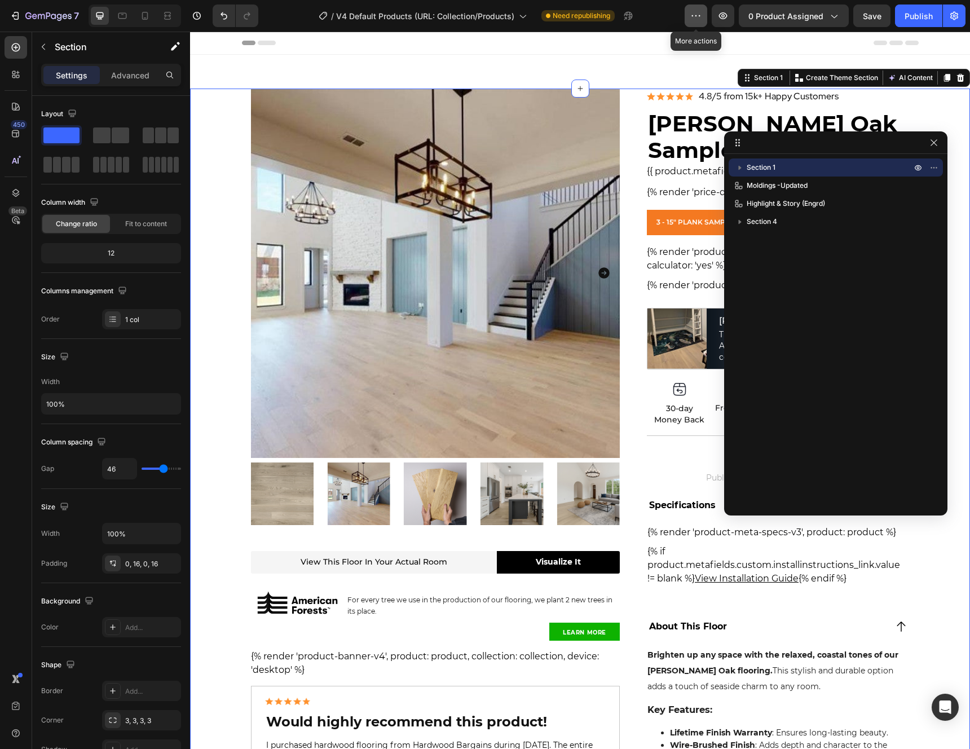
click at [700, 18] on icon "button" at bounding box center [696, 15] width 11 height 11
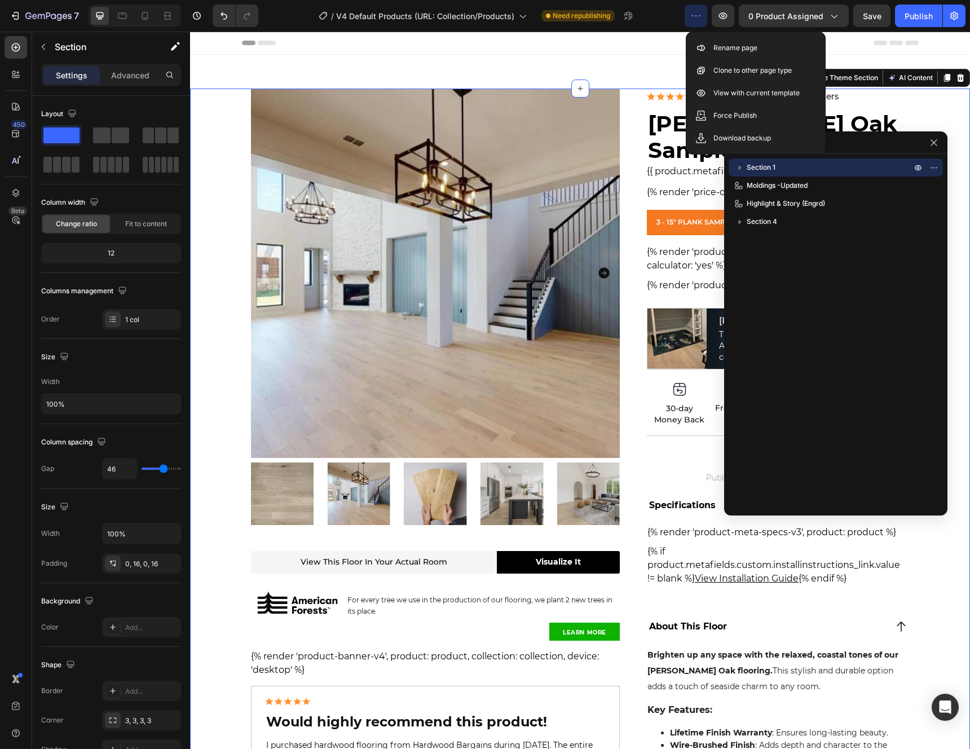
click at [699, 18] on icon "button" at bounding box center [696, 15] width 11 height 11
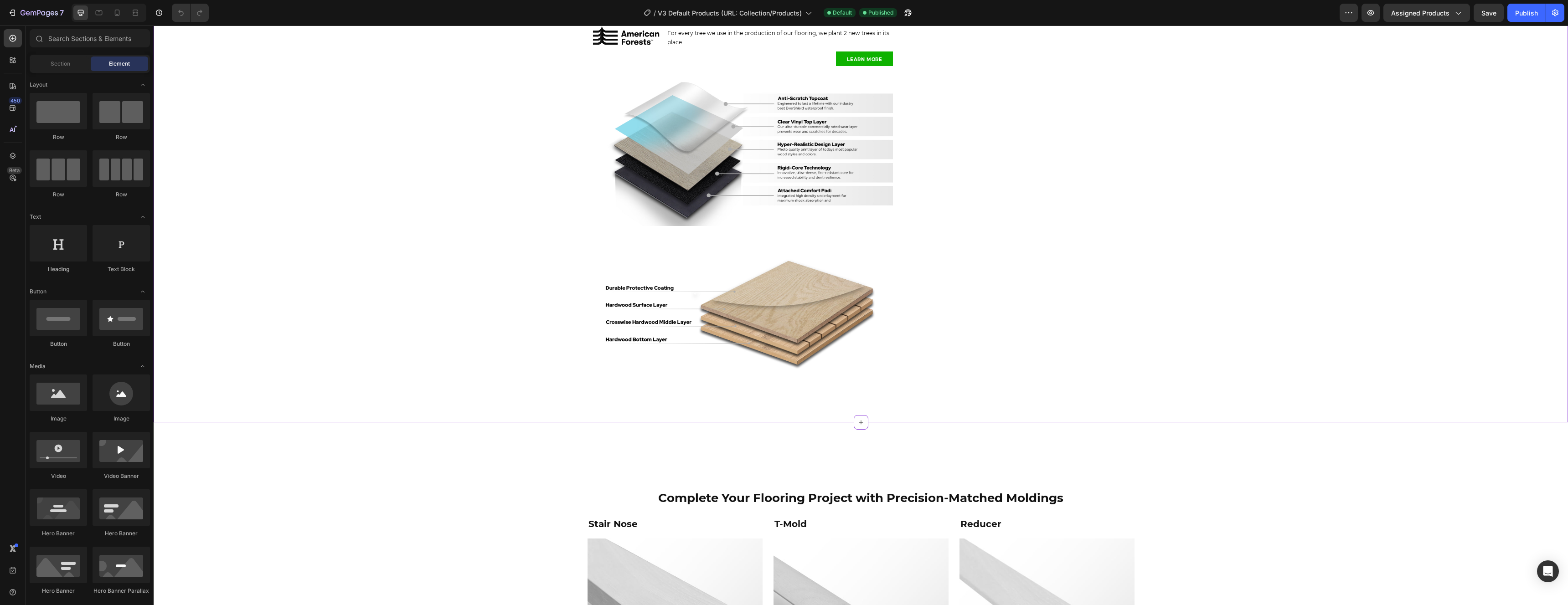
scroll to position [449, 0]
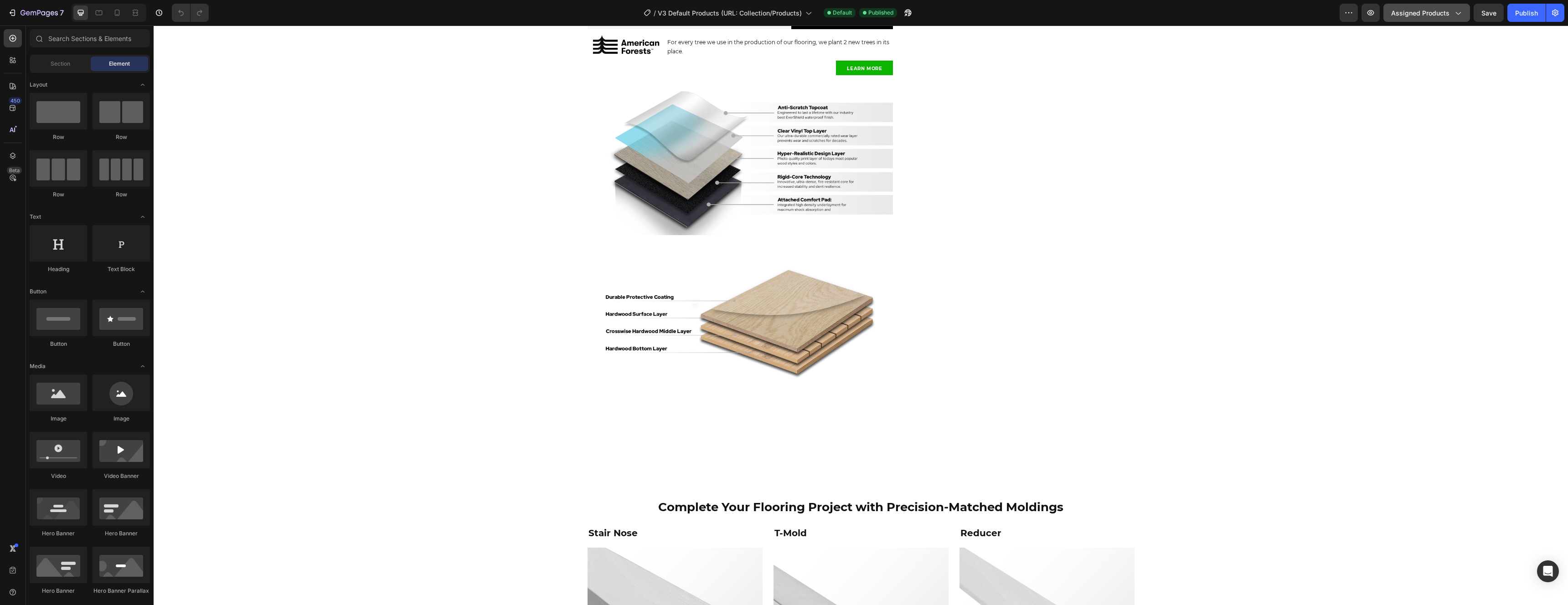
click at [1410, 19] on button "Assigned Products" at bounding box center [1426, 13] width 86 height 19
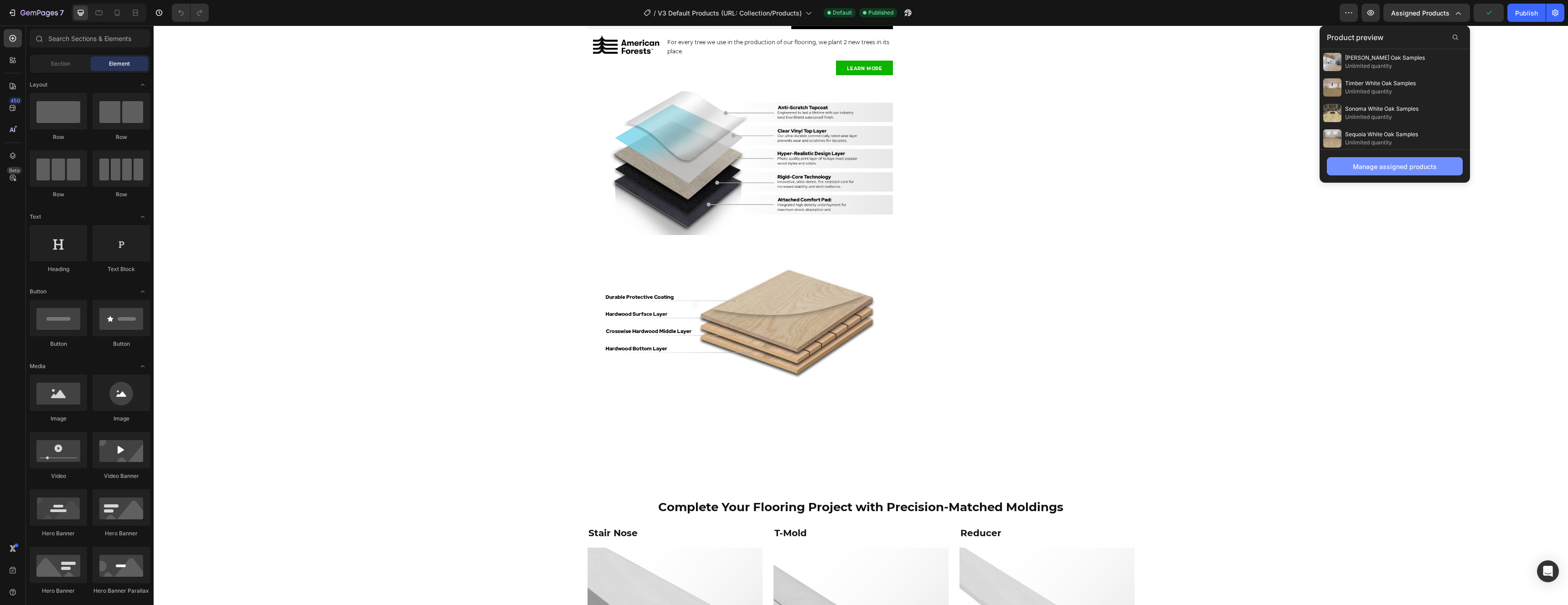
click at [1386, 170] on div "Manage assigned products" at bounding box center [1394, 166] width 84 height 10
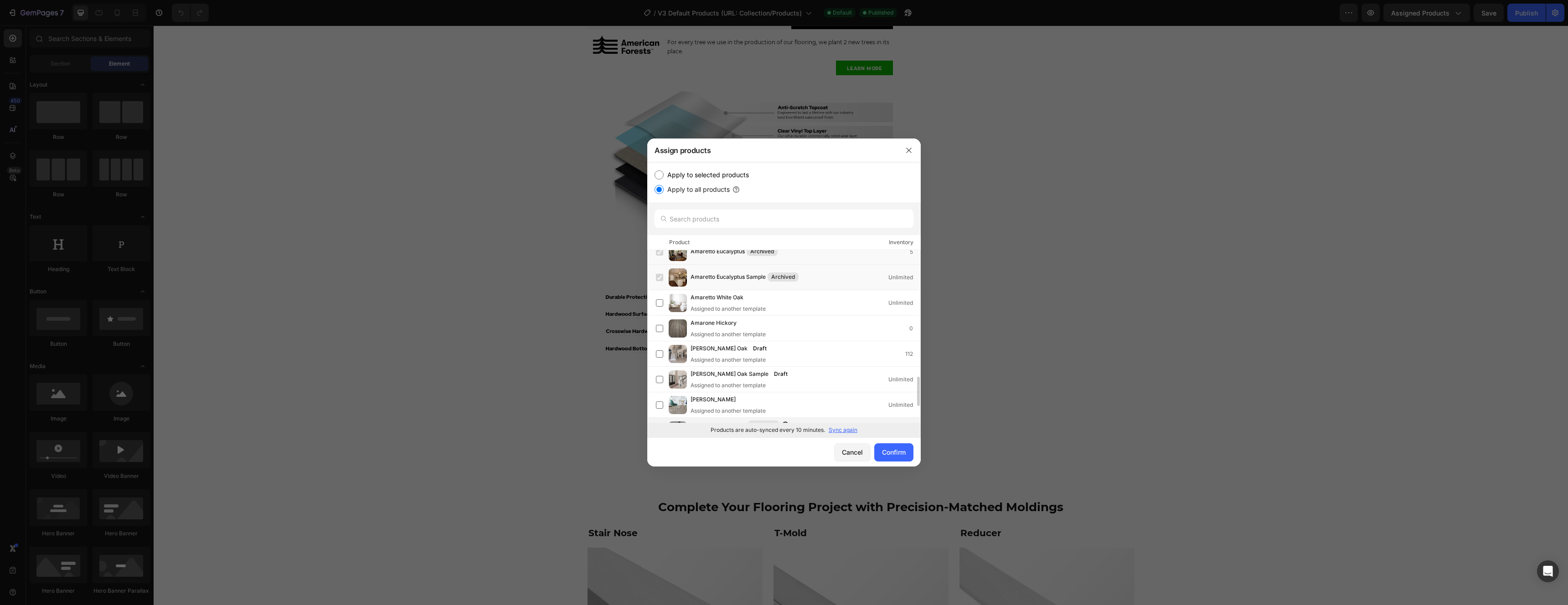
scroll to position [874, 0]
drag, startPoint x: 910, startPoint y: 149, endPoint x: 752, endPoint y: 116, distance: 161.4
click at [910, 149] on icon "button" at bounding box center [908, 150] width 7 height 7
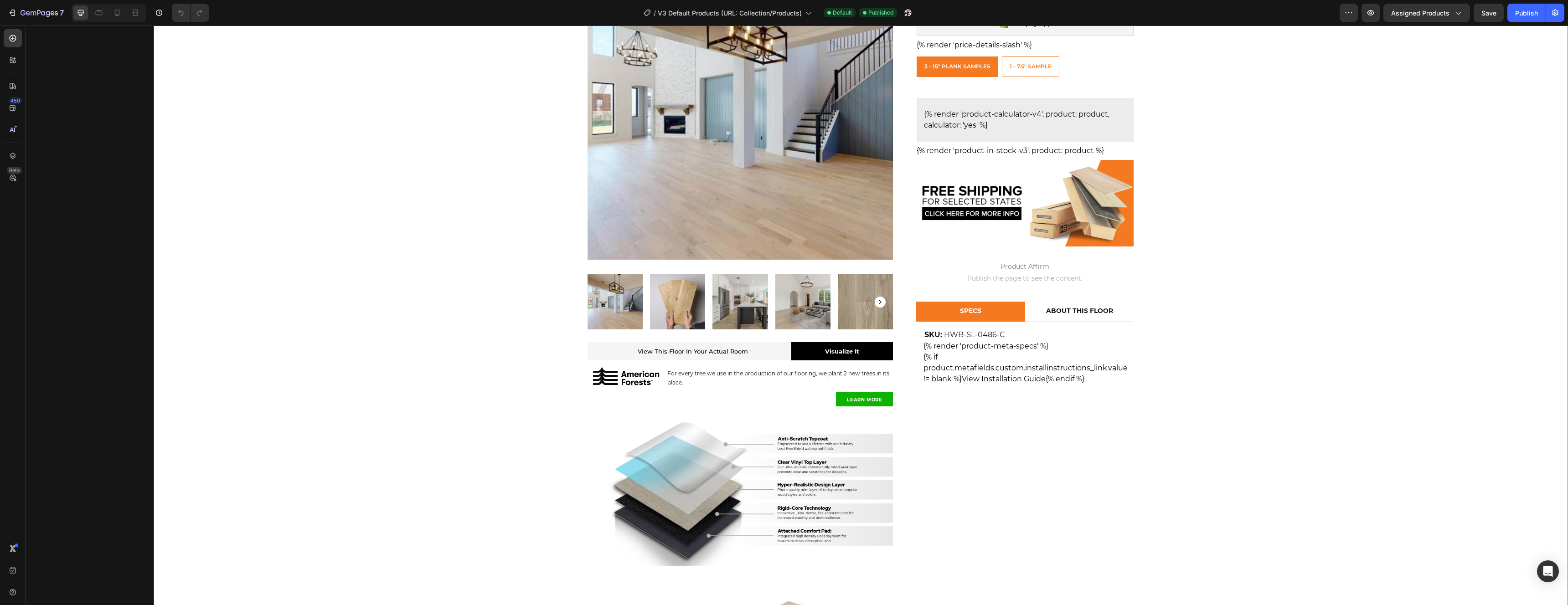
click at [1263, 203] on div "Product Images & Gallery View This Floor In Your Actual Room Heading View this …" at bounding box center [860, 351] width 1415 height 796
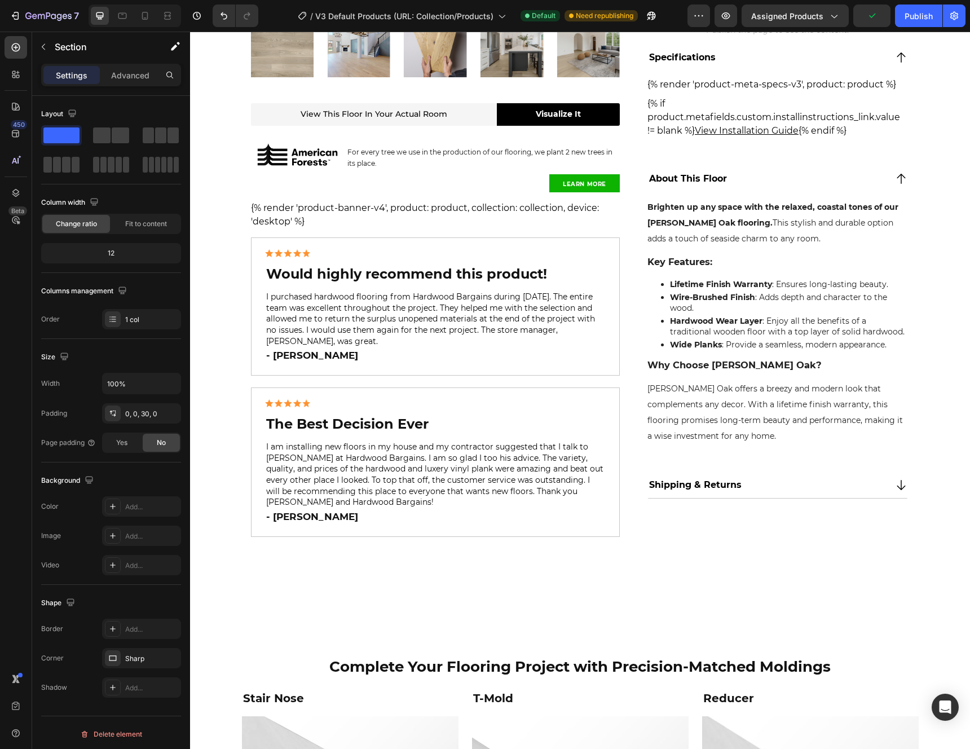
scroll to position [1759, 0]
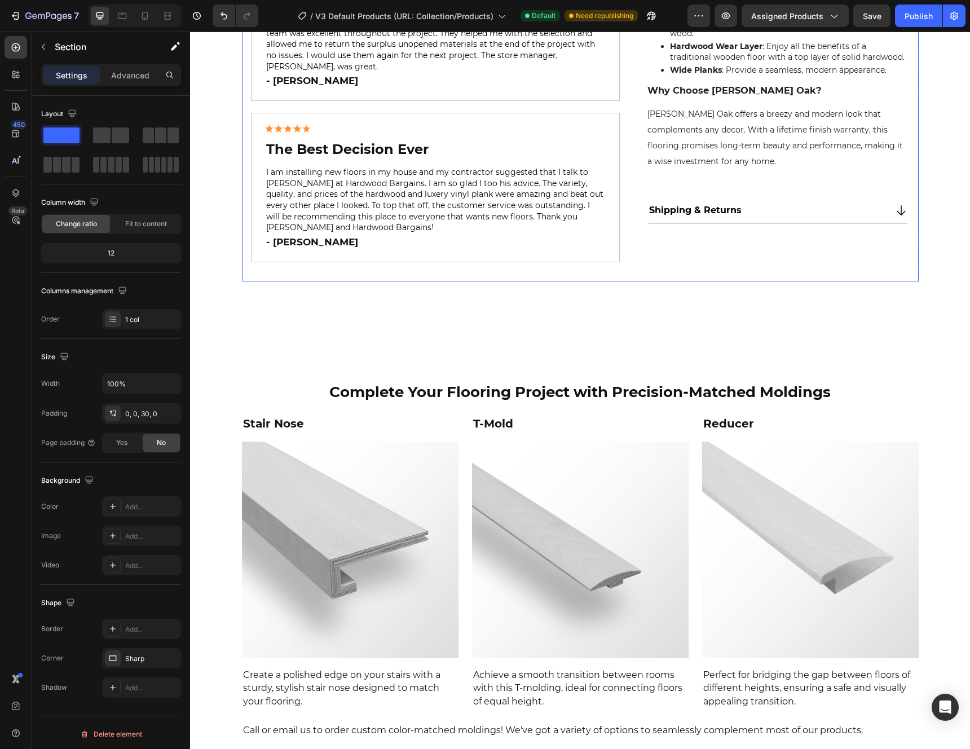
drag, startPoint x: 743, startPoint y: 263, endPoint x: 830, endPoint y: 267, distance: 87.5
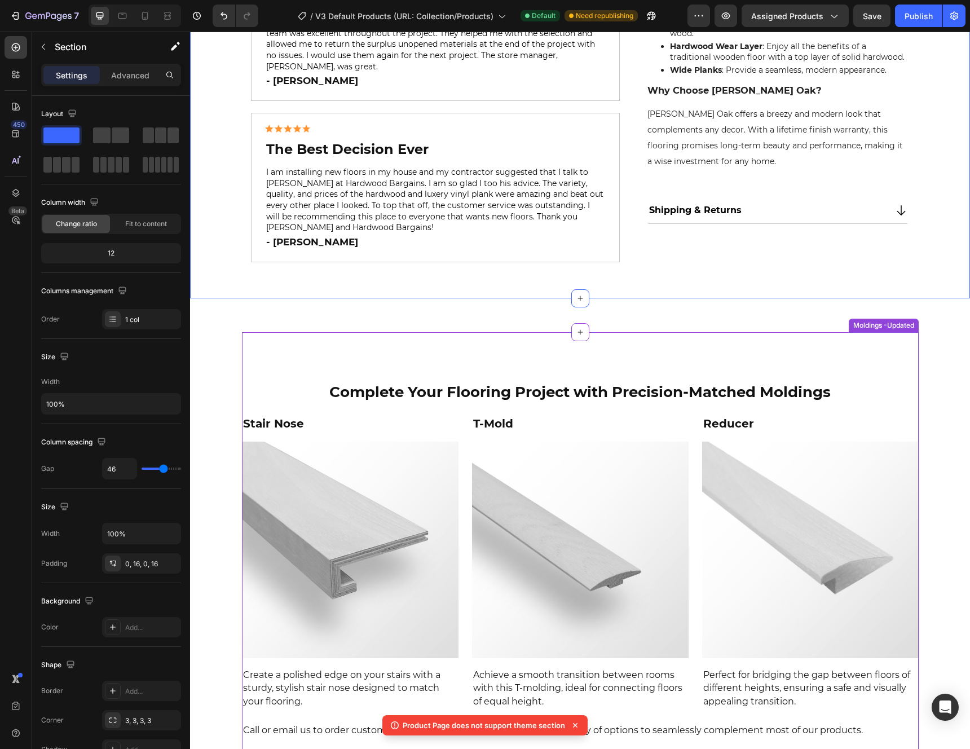
click at [801, 455] on img at bounding box center [810, 550] width 217 height 217
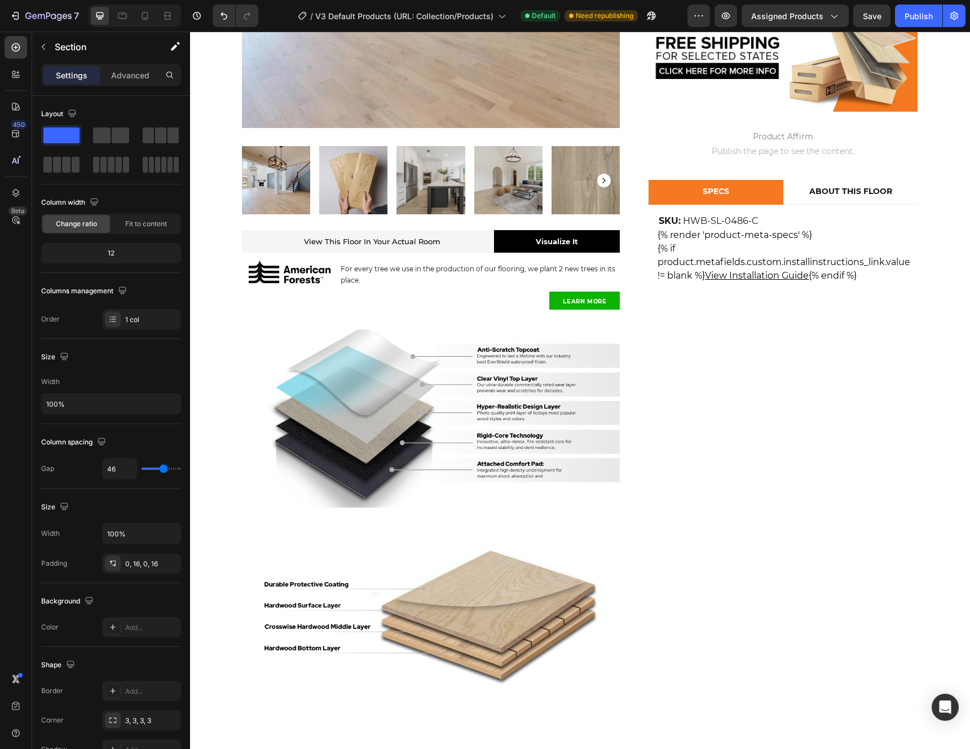
scroll to position [50, 0]
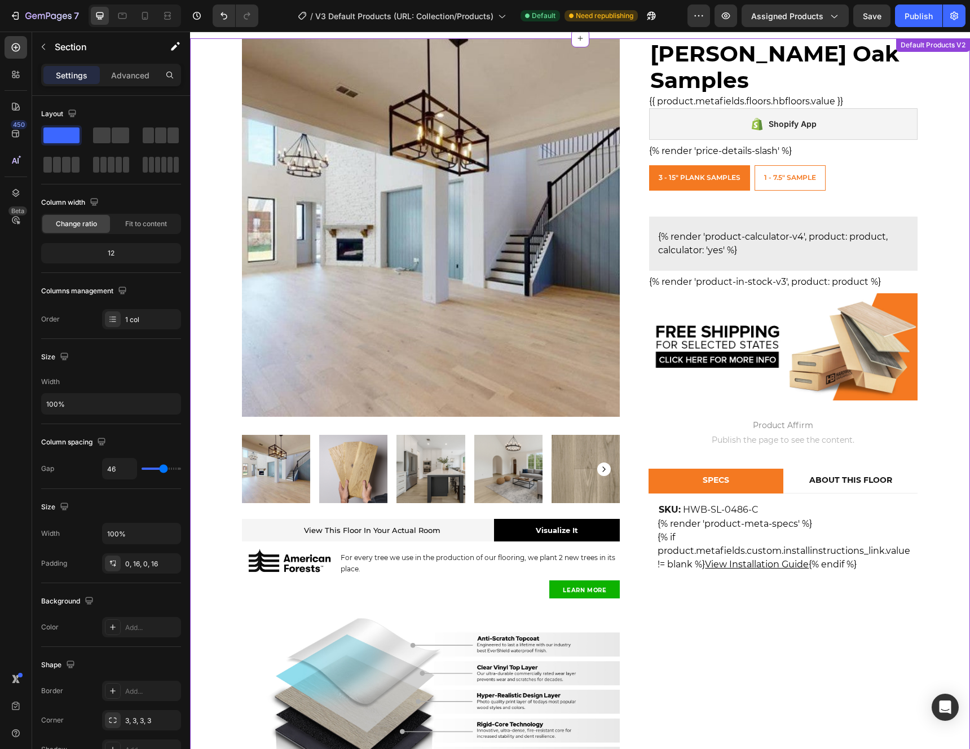
click at [940, 278] on div "Product Images & Gallery View This Floor In Your Actual Room Heading View this …" at bounding box center [580, 530] width 780 height 985
click at [958, 52] on icon at bounding box center [961, 50] width 7 height 8
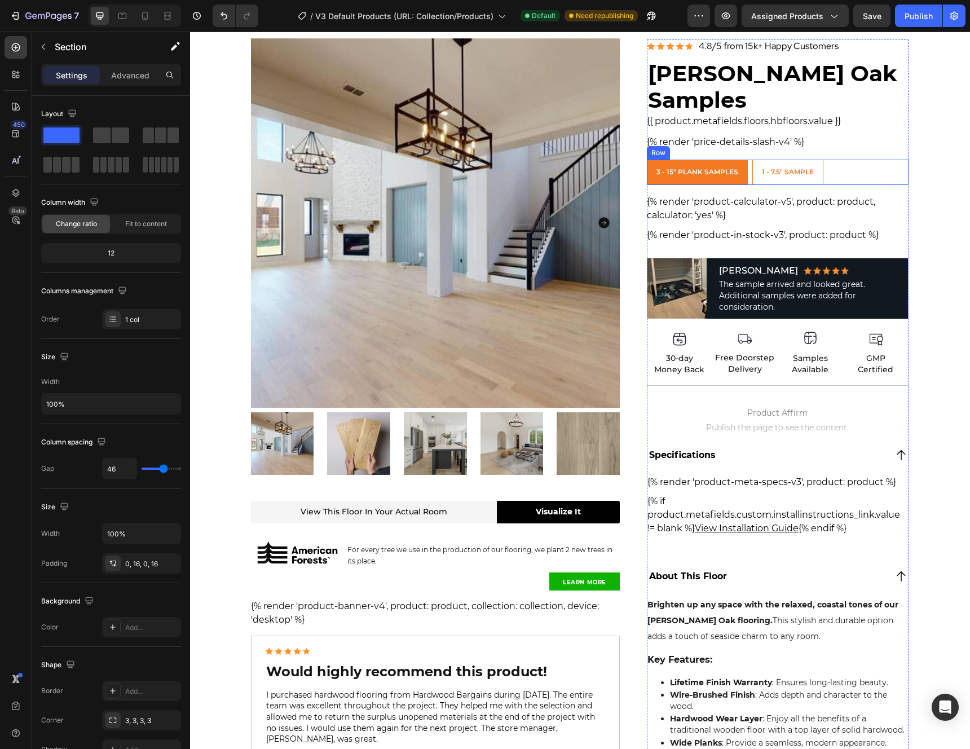
scroll to position [0, 0]
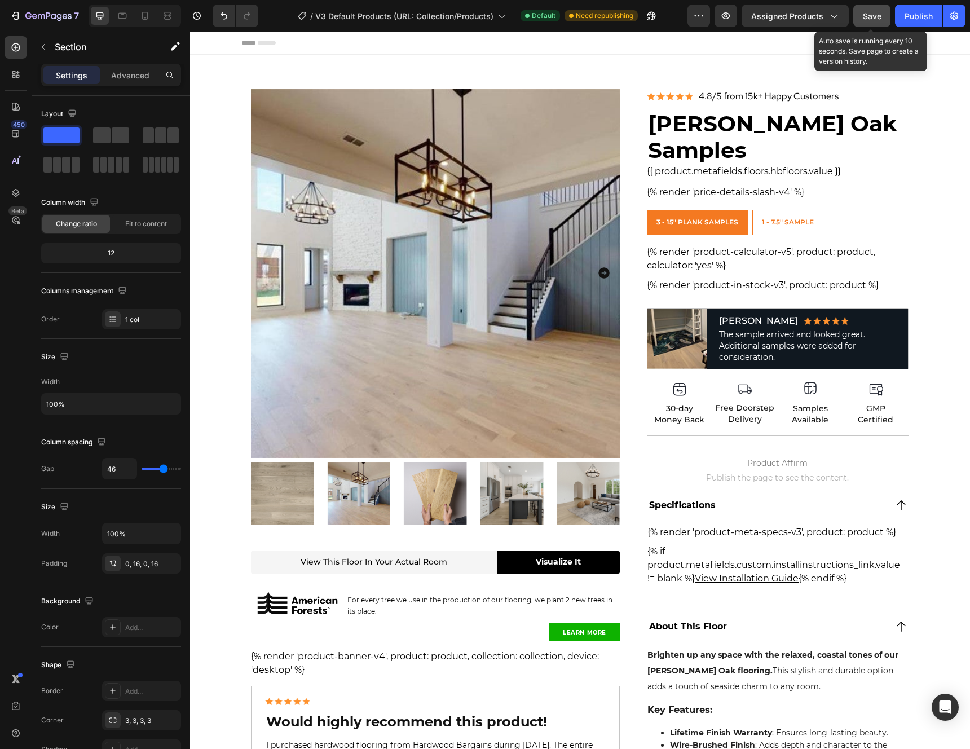
drag, startPoint x: 874, startPoint y: 12, endPoint x: 570, endPoint y: 25, distance: 303.8
click at [874, 12] on span "Save" at bounding box center [872, 16] width 19 height 10
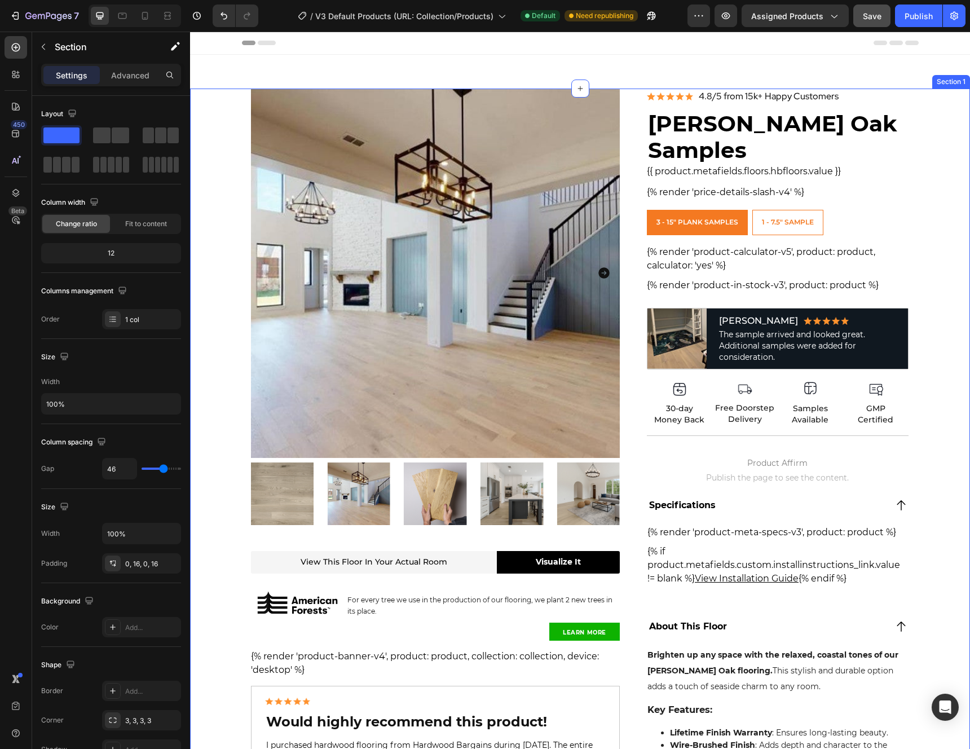
click at [220, 172] on div "Product Images View this floor in your actual room Heading Visualize It Button …" at bounding box center [580, 547] width 780 height 916
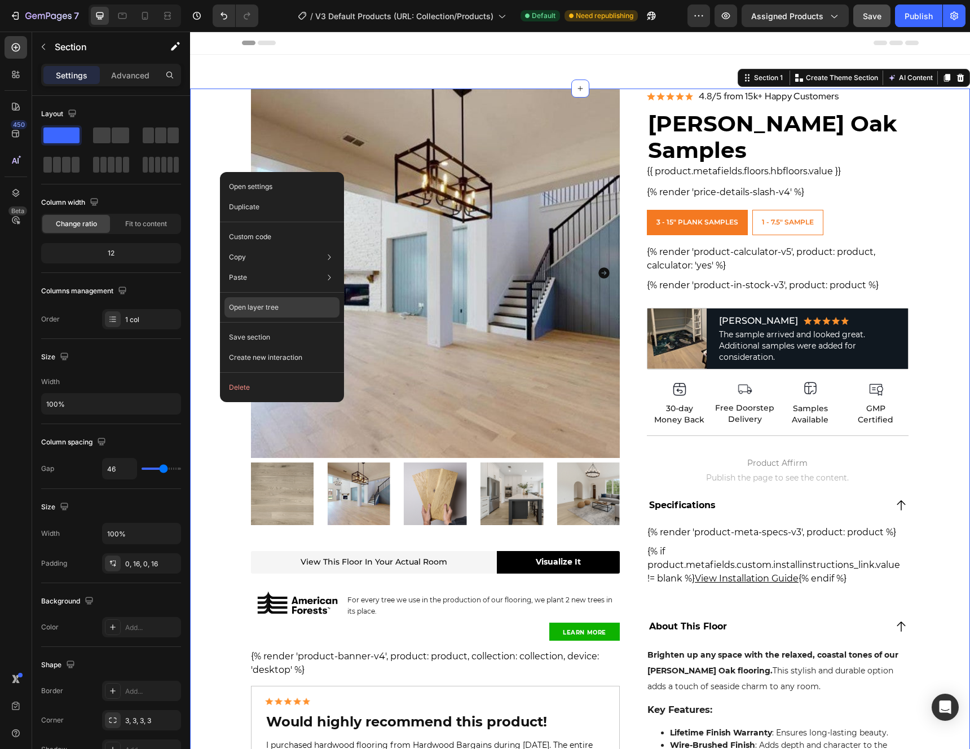
click at [250, 306] on p "Open layer tree" at bounding box center [254, 307] width 50 height 10
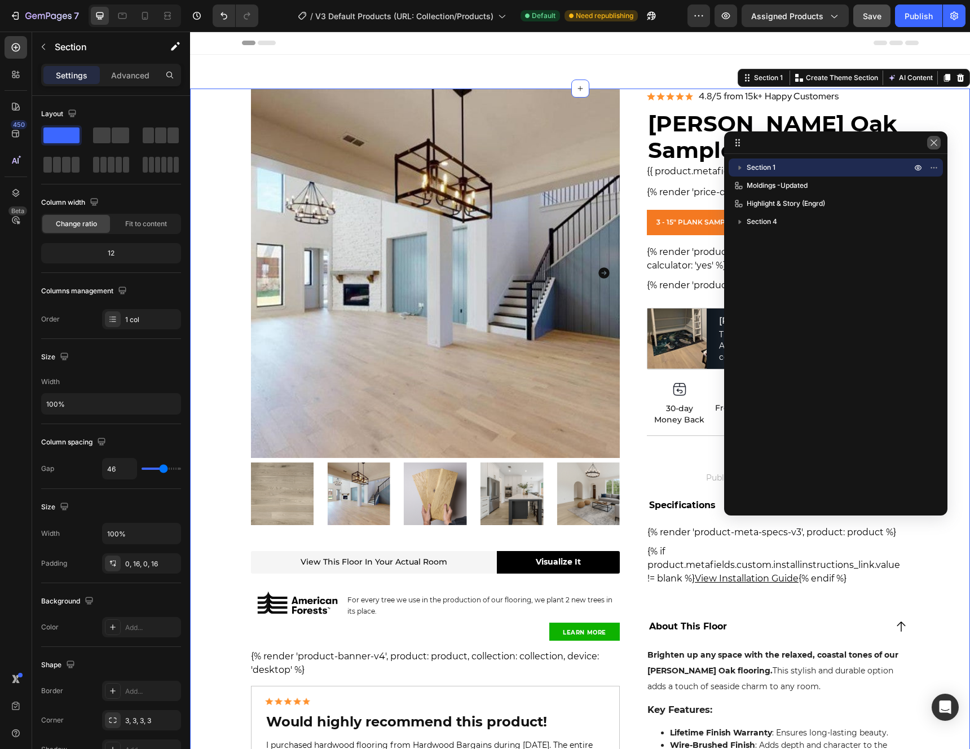
drag, startPoint x: 938, startPoint y: 146, endPoint x: 742, endPoint y: 49, distance: 218.5
click at [938, 146] on icon "button" at bounding box center [934, 142] width 9 height 9
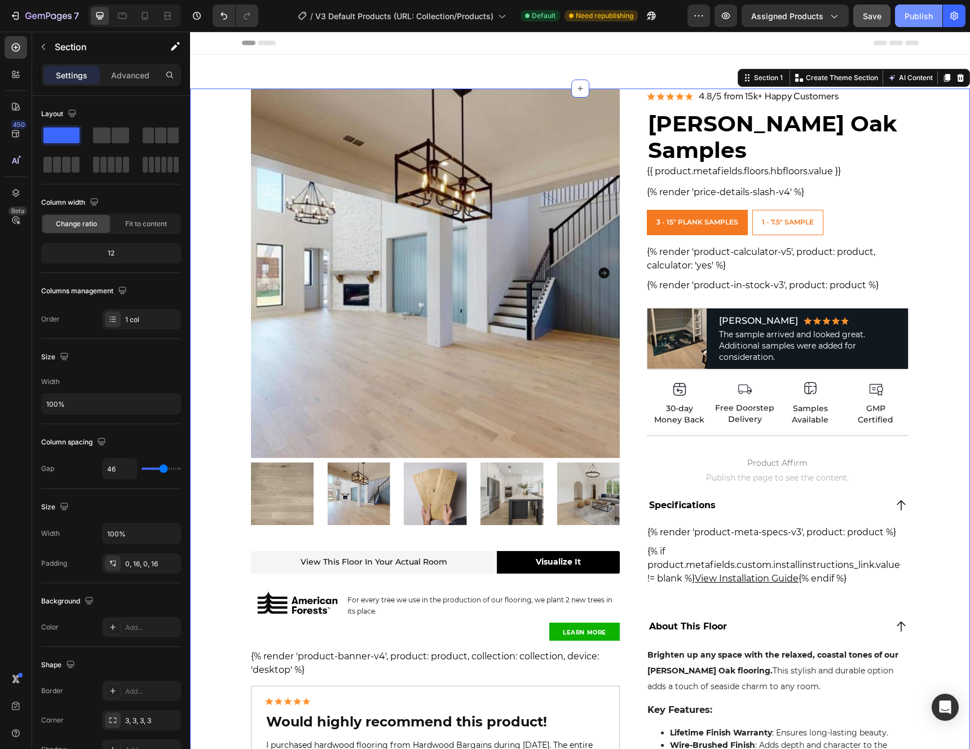
click at [928, 15] on div "Publish" at bounding box center [919, 16] width 28 height 12
click at [700, 16] on icon "button" at bounding box center [698, 15] width 11 height 11
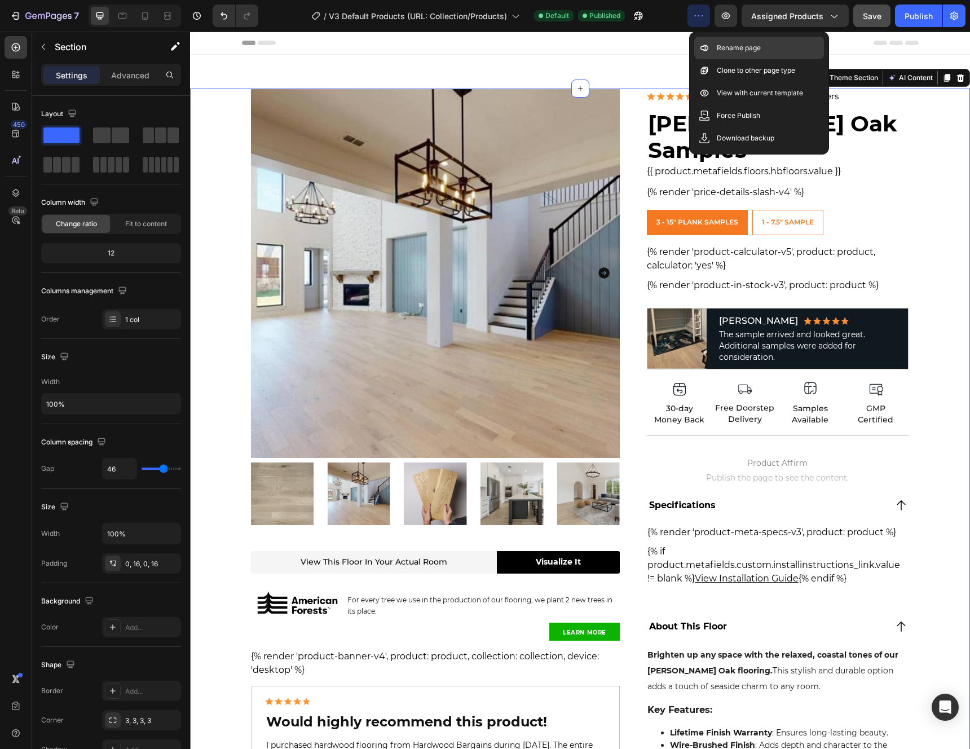
click at [724, 46] on p "Rename page" at bounding box center [739, 47] width 44 height 11
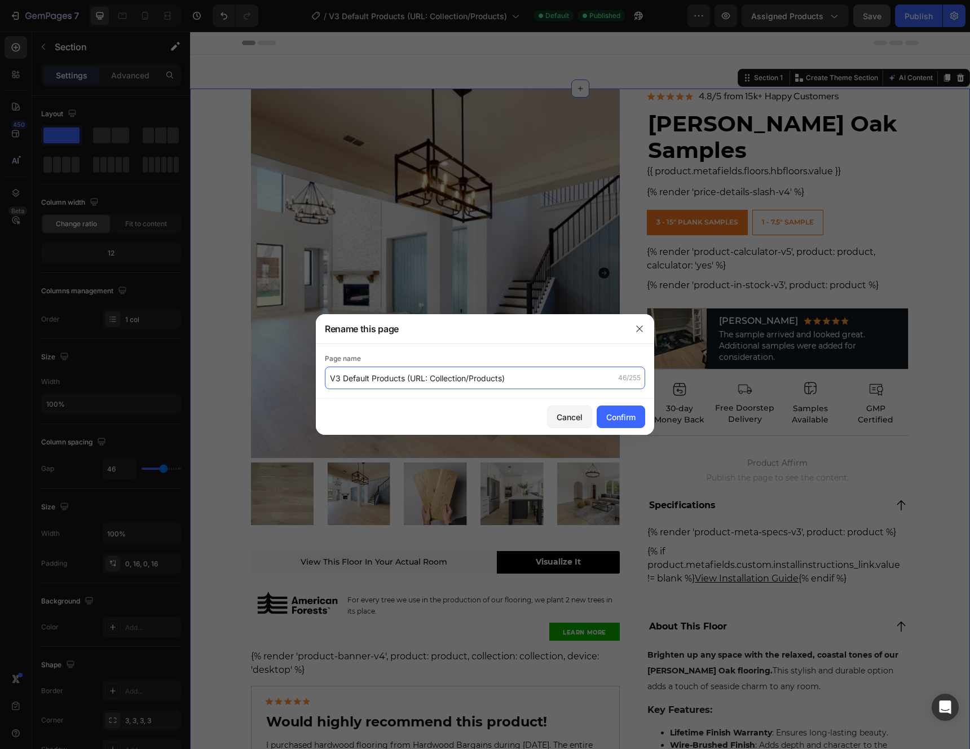
click at [546, 371] on input "V3 Default Products (URL: Collection/Products)" at bounding box center [485, 378] width 320 height 23
paste input "4"
type input "V4 Default Products (URL: Collection/Products)"
click at [627, 420] on div "Confirm" at bounding box center [620, 417] width 29 height 12
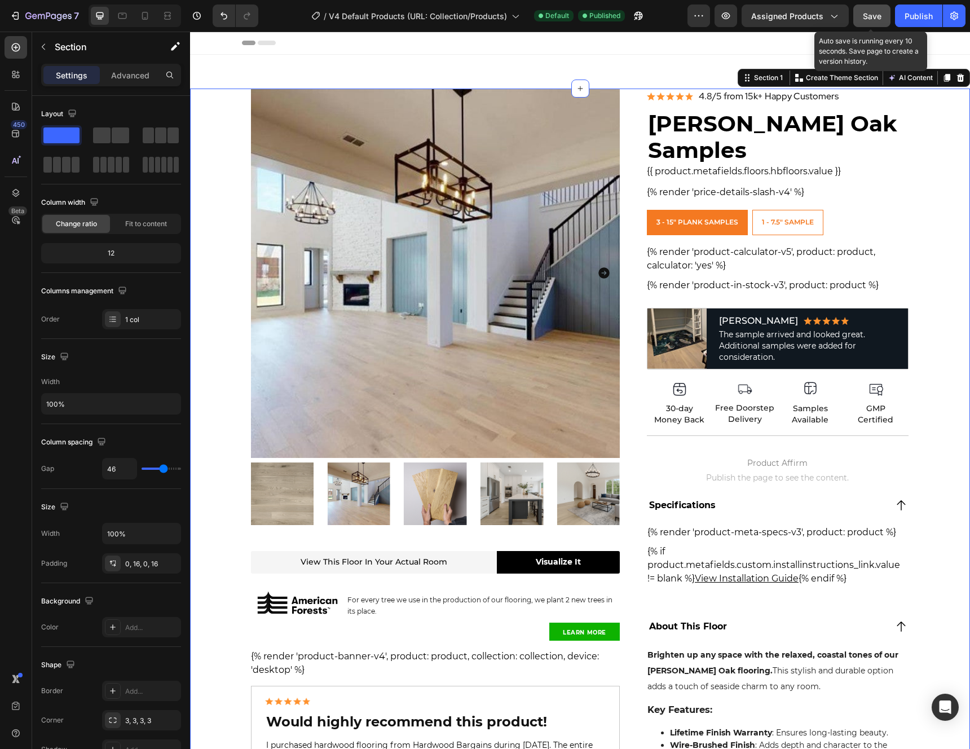
click at [869, 18] on span "Save" at bounding box center [872, 16] width 19 height 10
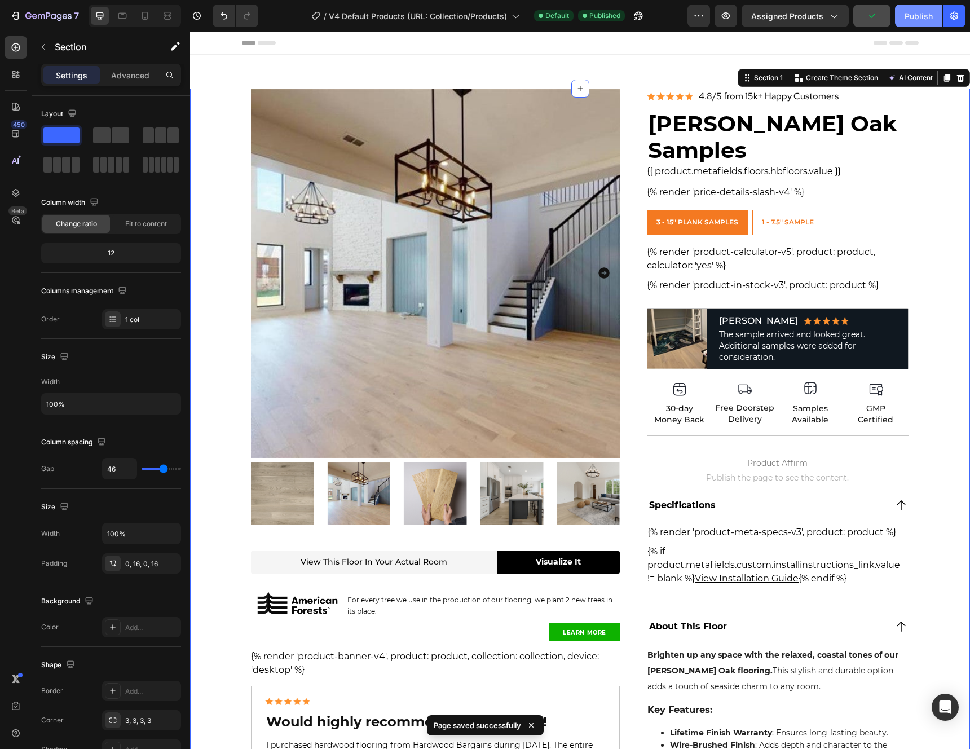
click at [913, 17] on div "Publish" at bounding box center [919, 16] width 28 height 12
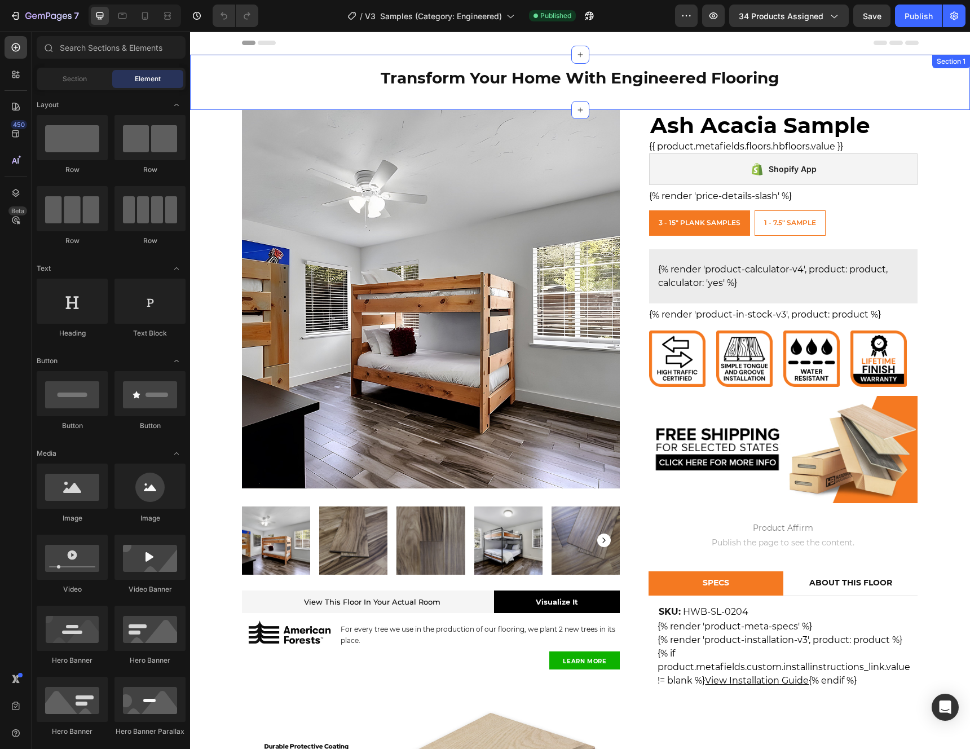
click at [224, 102] on div "Transform Your Home With Engineered Flooring Heading Row" at bounding box center [580, 82] width 780 height 55
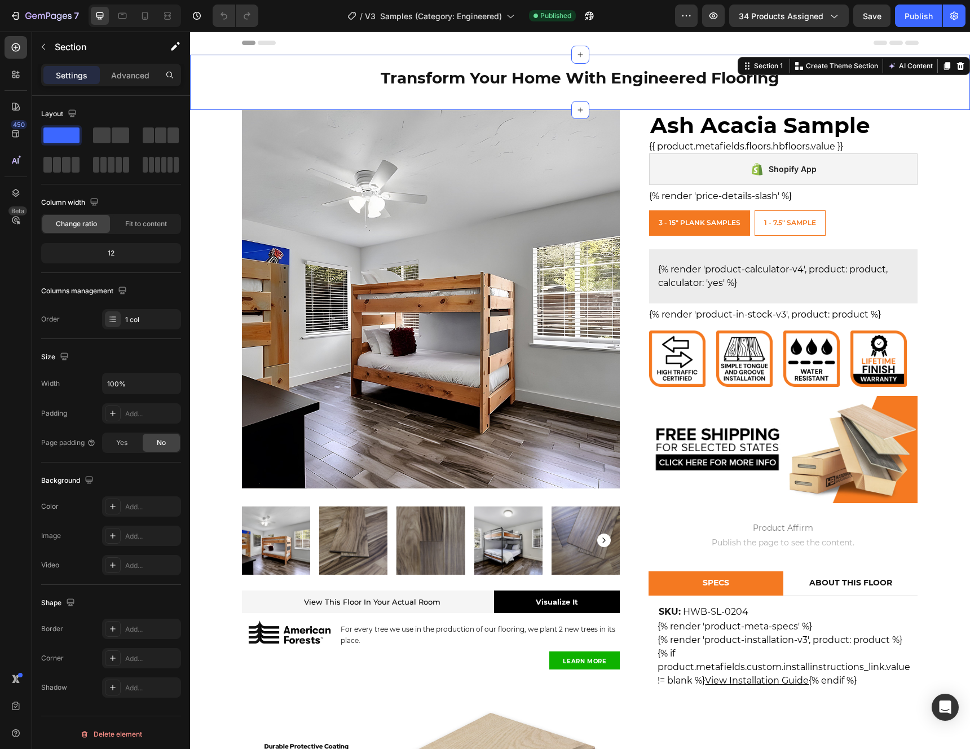
click at [215, 93] on div "Transform Your Home With Engineered Flooring Heading Row" at bounding box center [580, 82] width 780 height 55
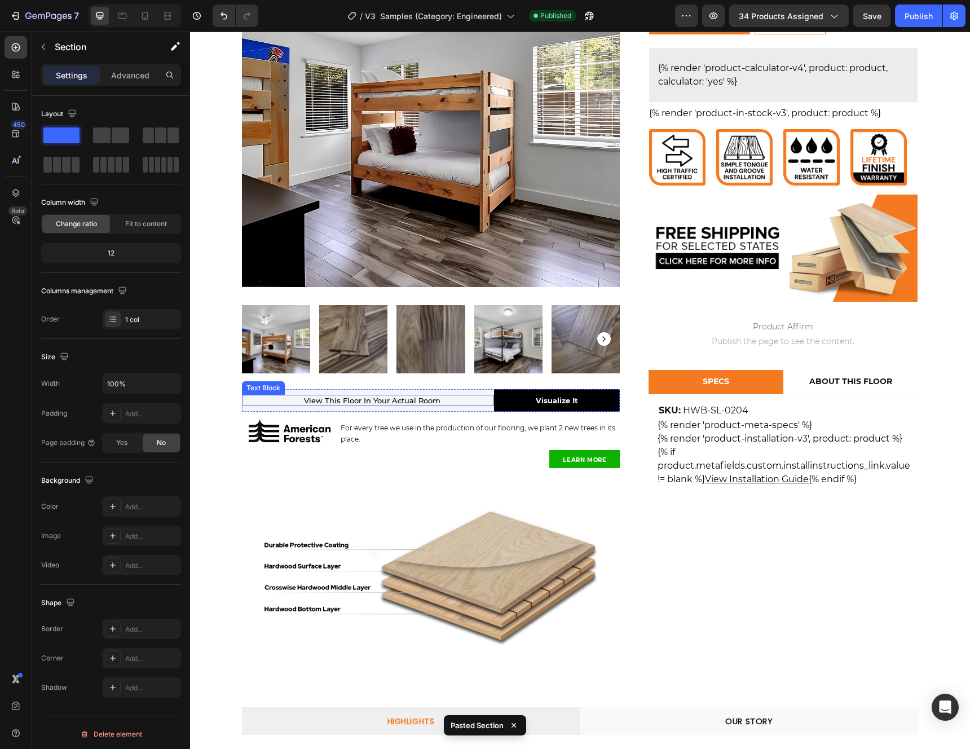
scroll to position [1392, 0]
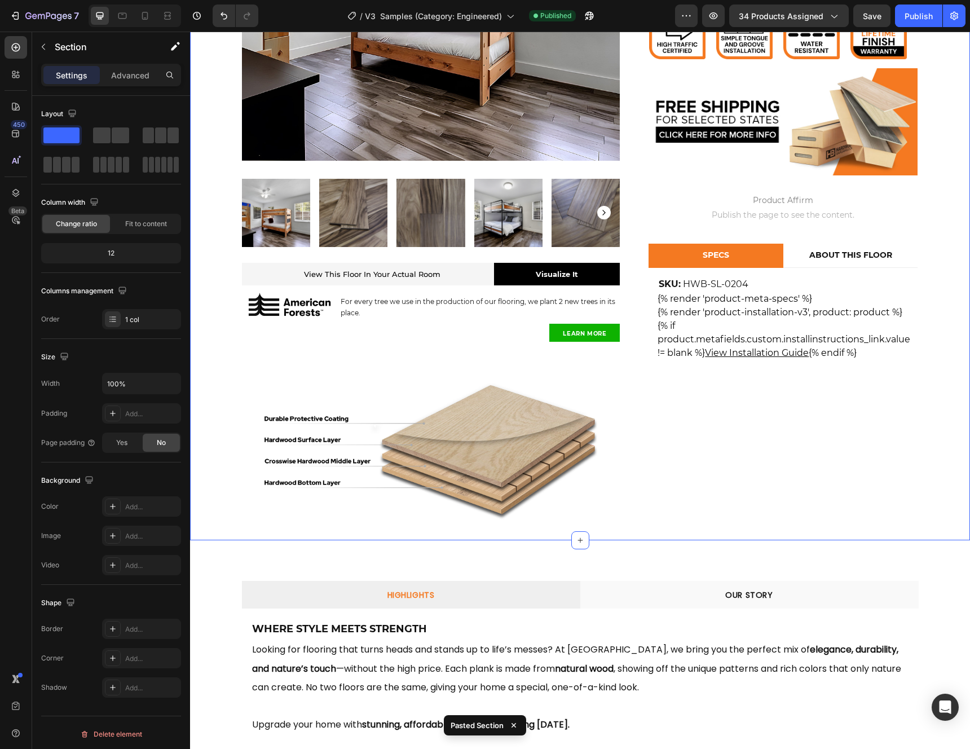
click at [205, 267] on div "Product Images & Gallery View This Floor In Your Actual Room Heading View this …" at bounding box center [580, 161] width 780 height 758
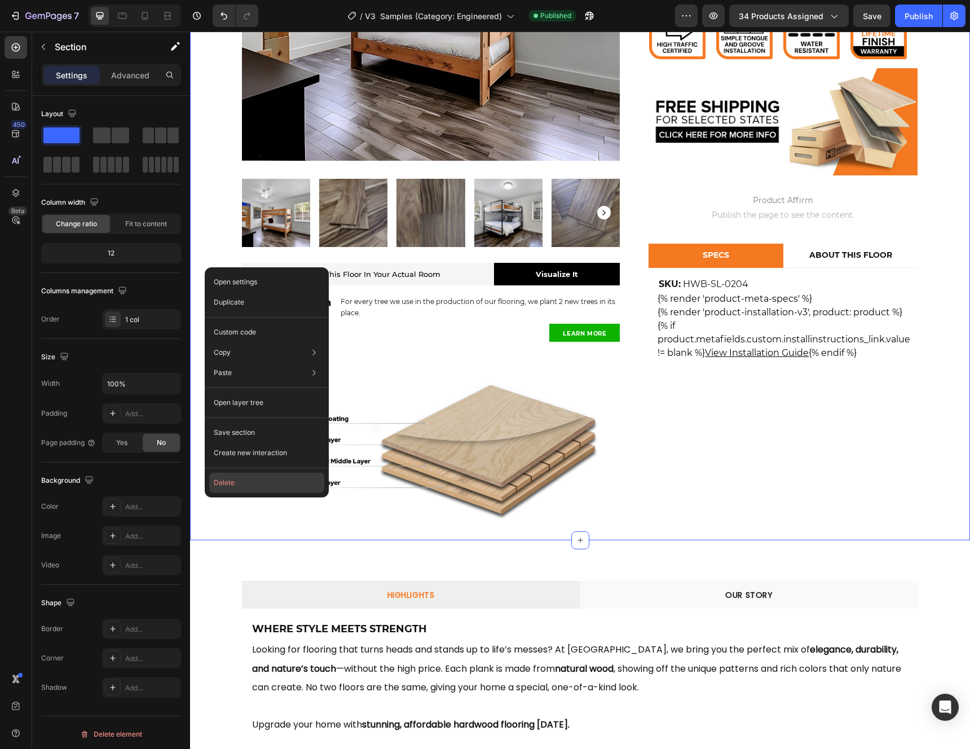
click at [239, 477] on button "Delete" at bounding box center [266, 483] width 115 height 20
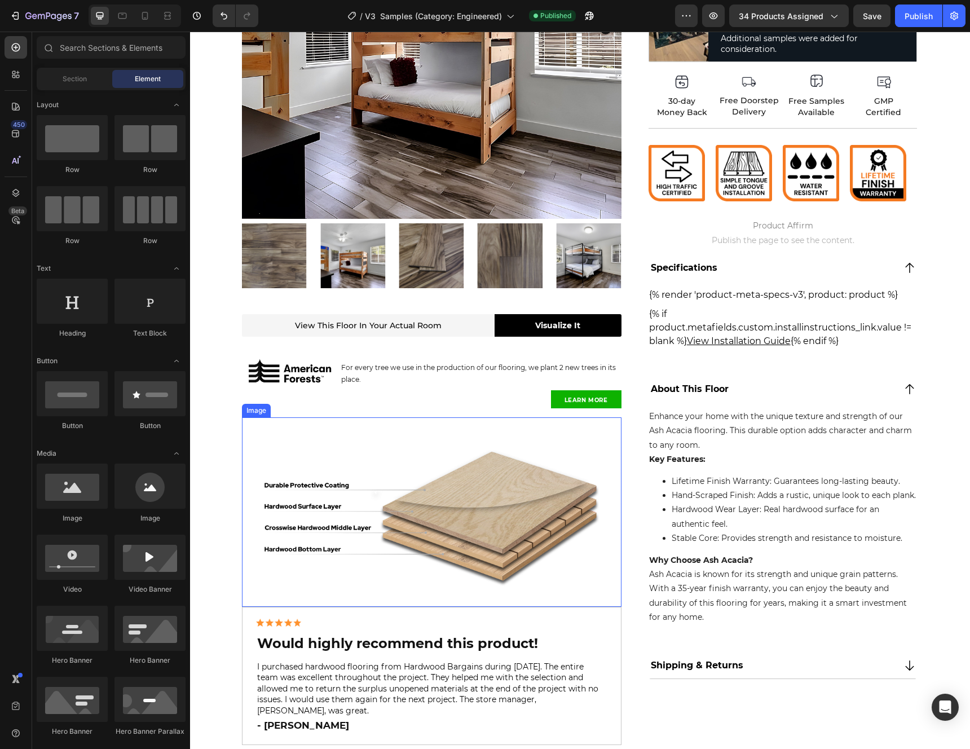
scroll to position [224, 0]
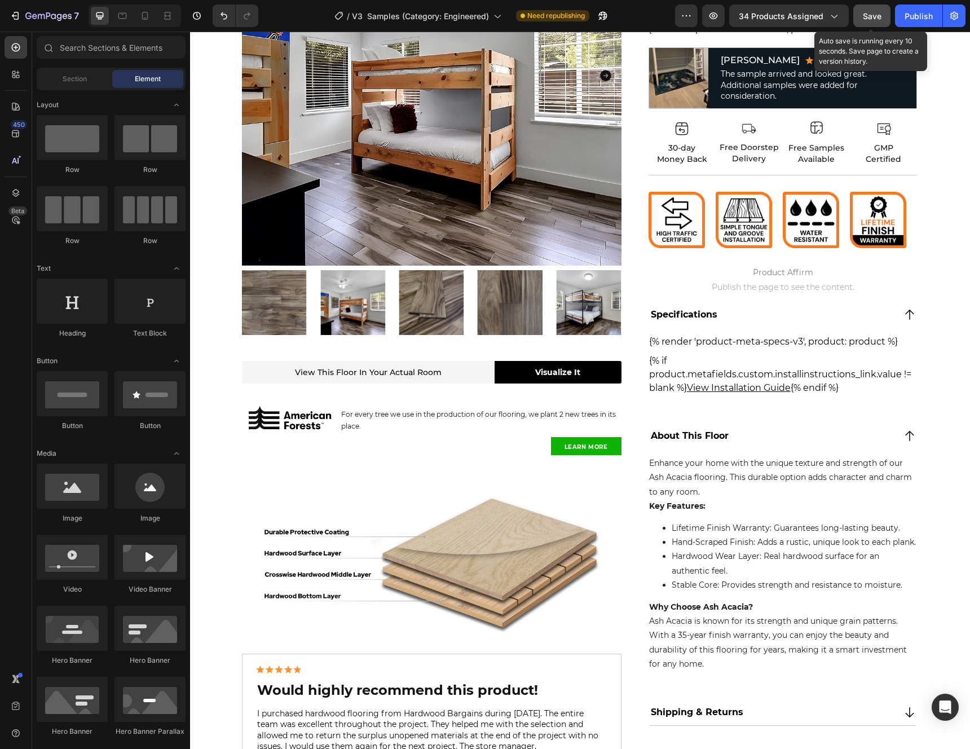
click at [871, 16] on span "Save" at bounding box center [872, 16] width 19 height 10
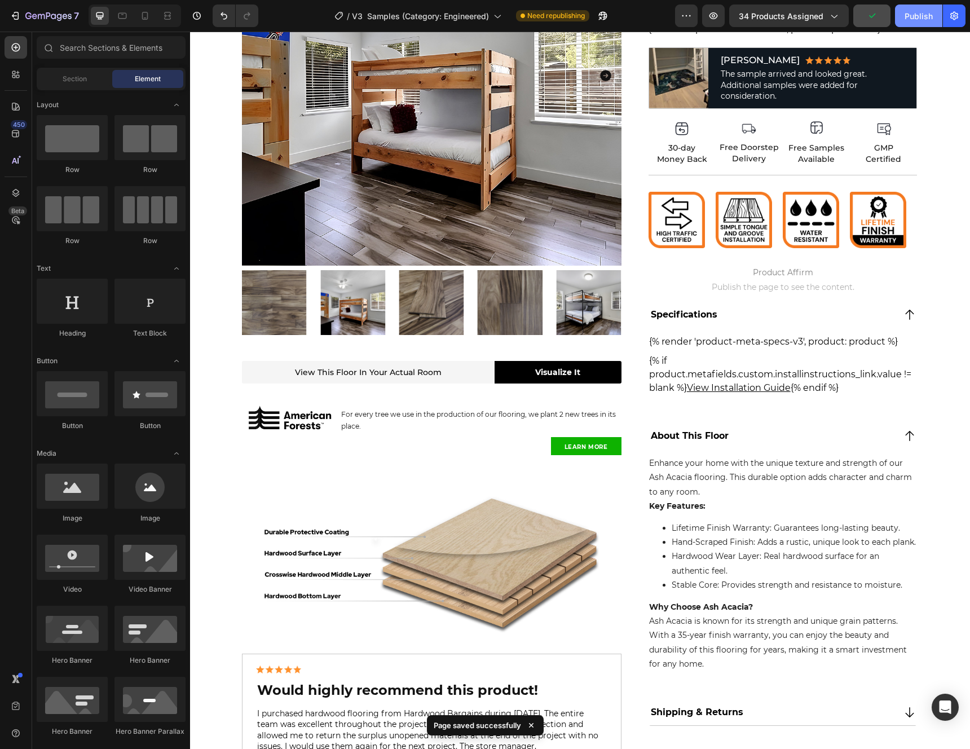
click at [918, 18] on div "Publish" at bounding box center [919, 16] width 28 height 12
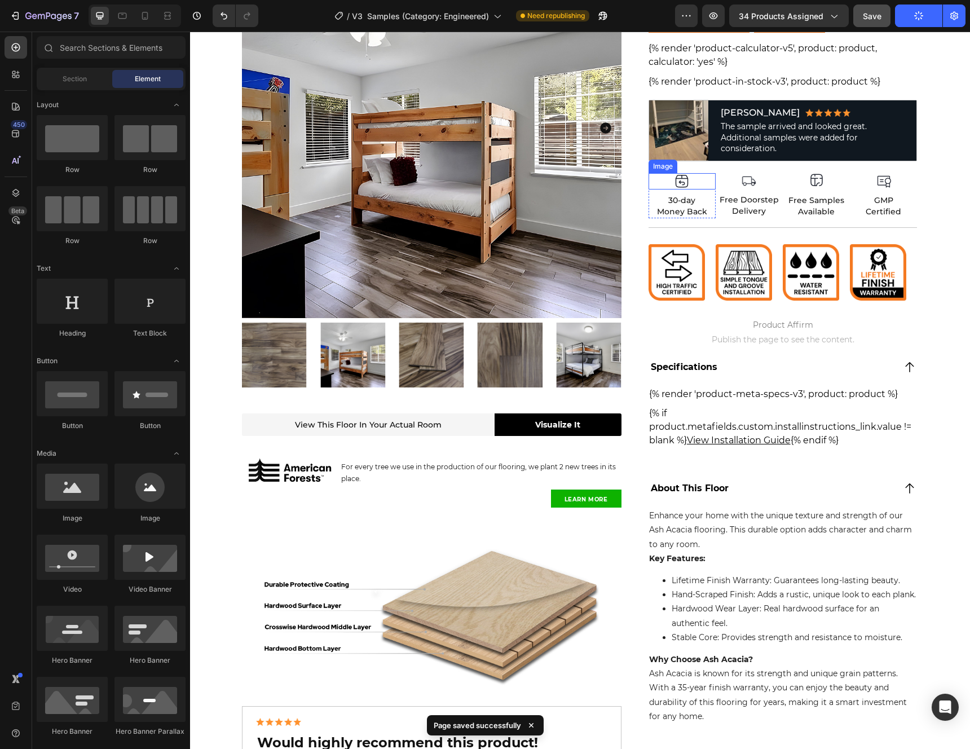
scroll to position [0, 0]
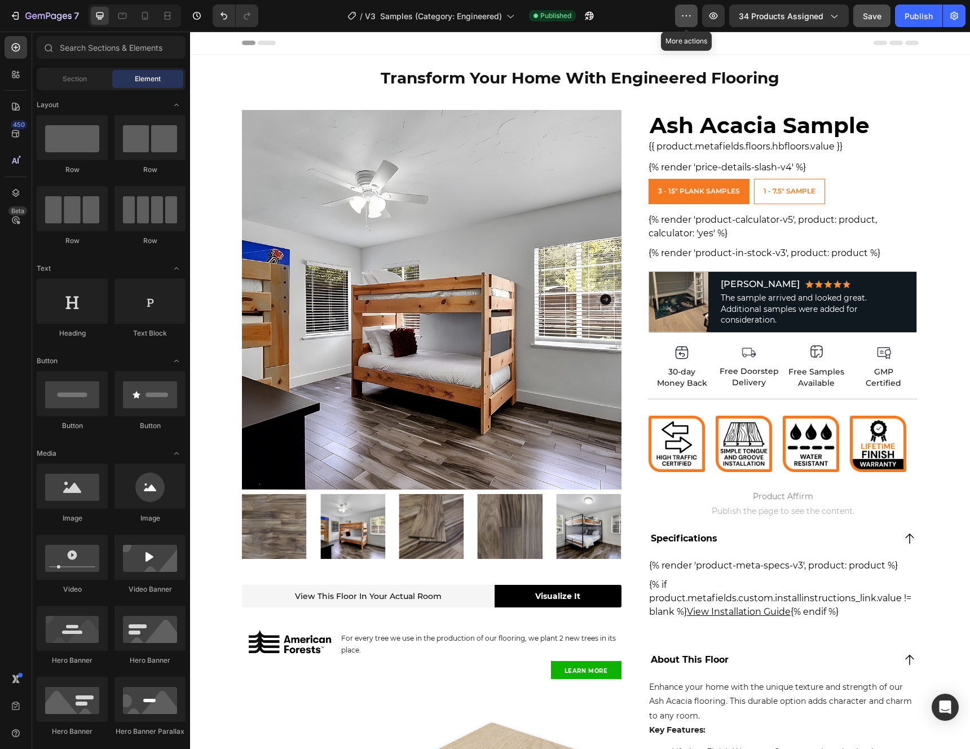
click at [691, 17] on icon "button" at bounding box center [686, 15] width 11 height 11
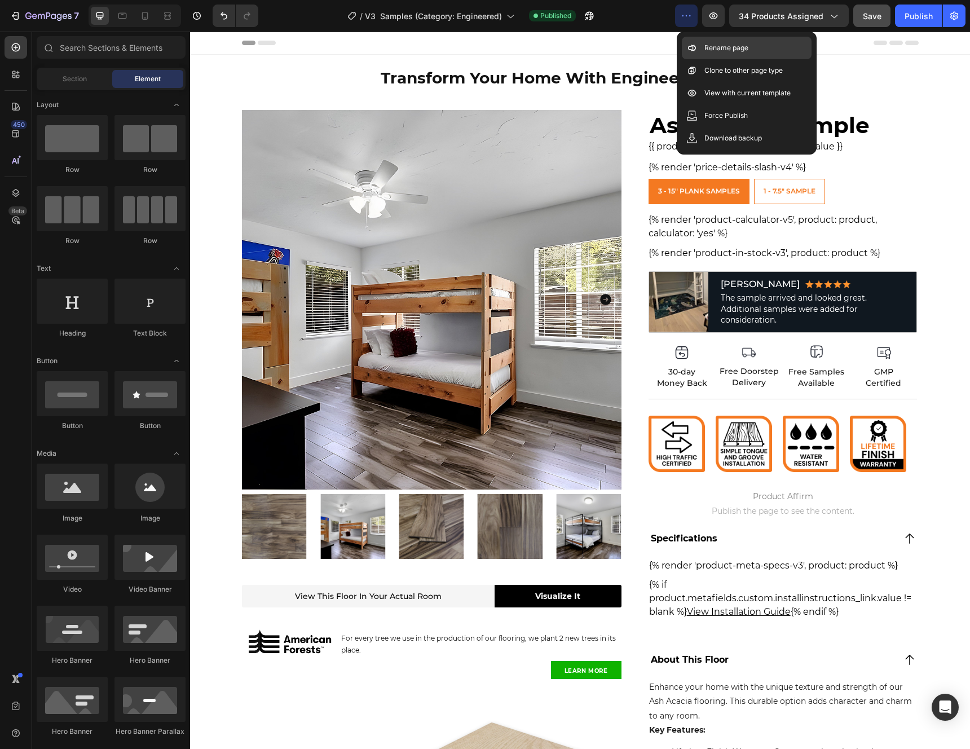
click at [714, 45] on p "Rename page" at bounding box center [727, 47] width 44 height 11
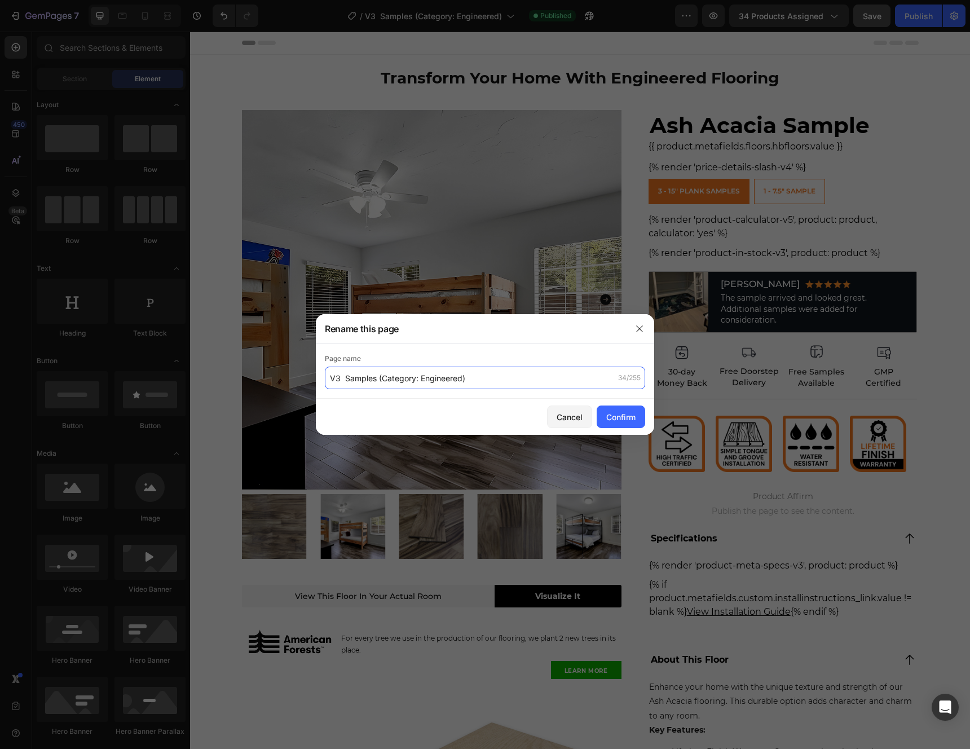
click at [470, 381] on input "V3 Samples (Category: Engineered)" at bounding box center [485, 378] width 320 height 23
paste input "4"
type input "V4 Samples (Category: Engineered)"
click at [633, 421] on div "Confirm" at bounding box center [620, 417] width 29 height 12
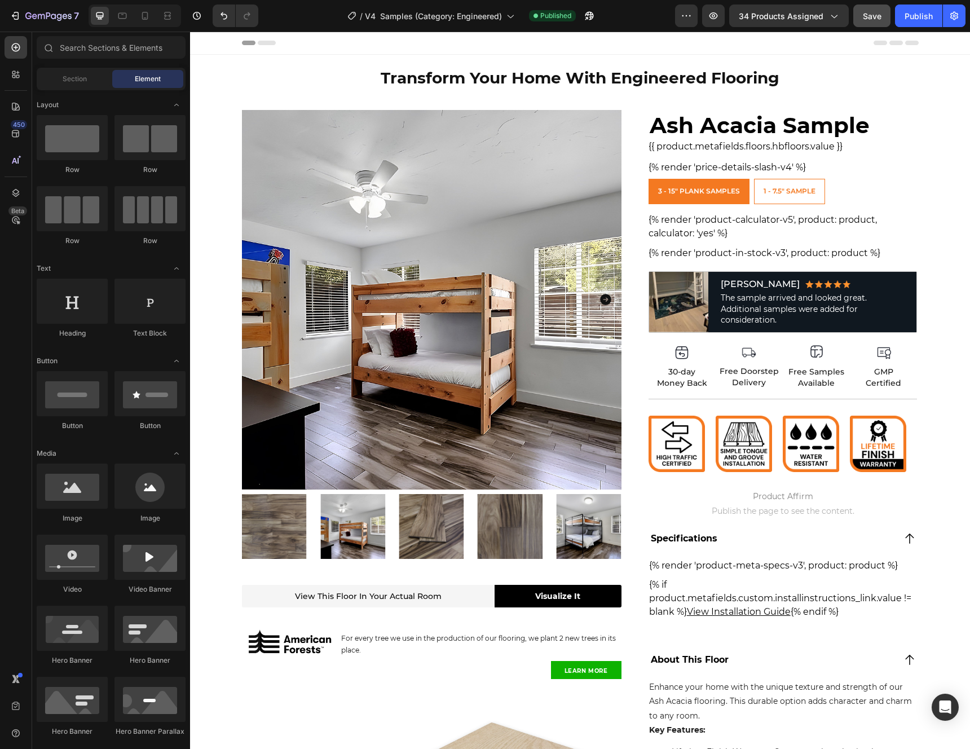
click at [866, 12] on span "Save" at bounding box center [872, 16] width 19 height 10
click at [921, 13] on div "Publish" at bounding box center [919, 16] width 28 height 12
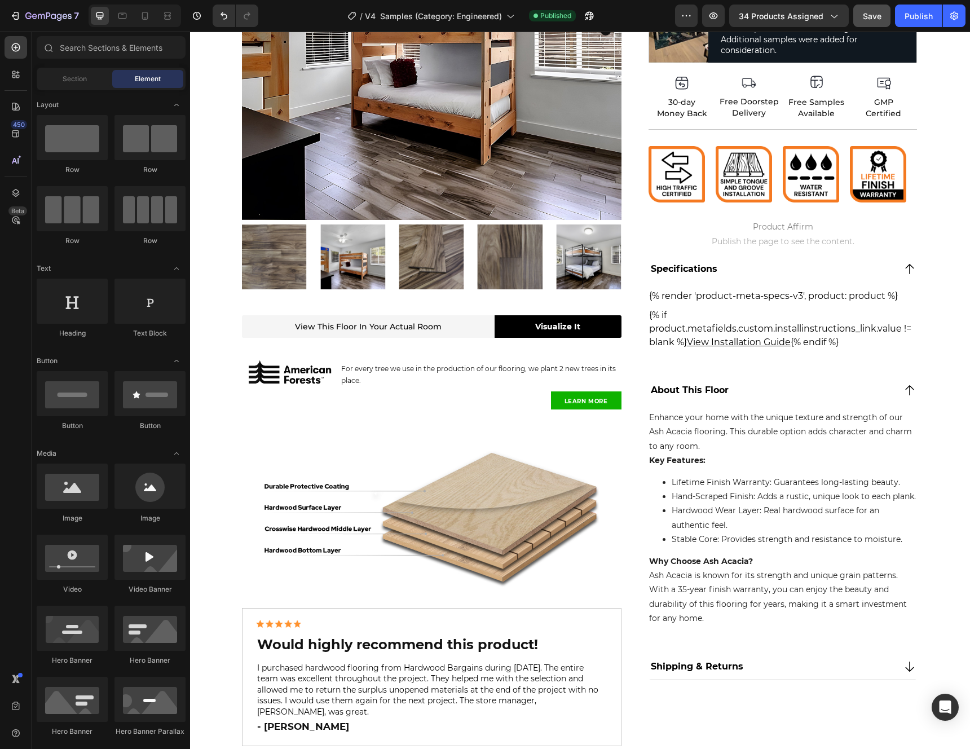
scroll to position [472, 0]
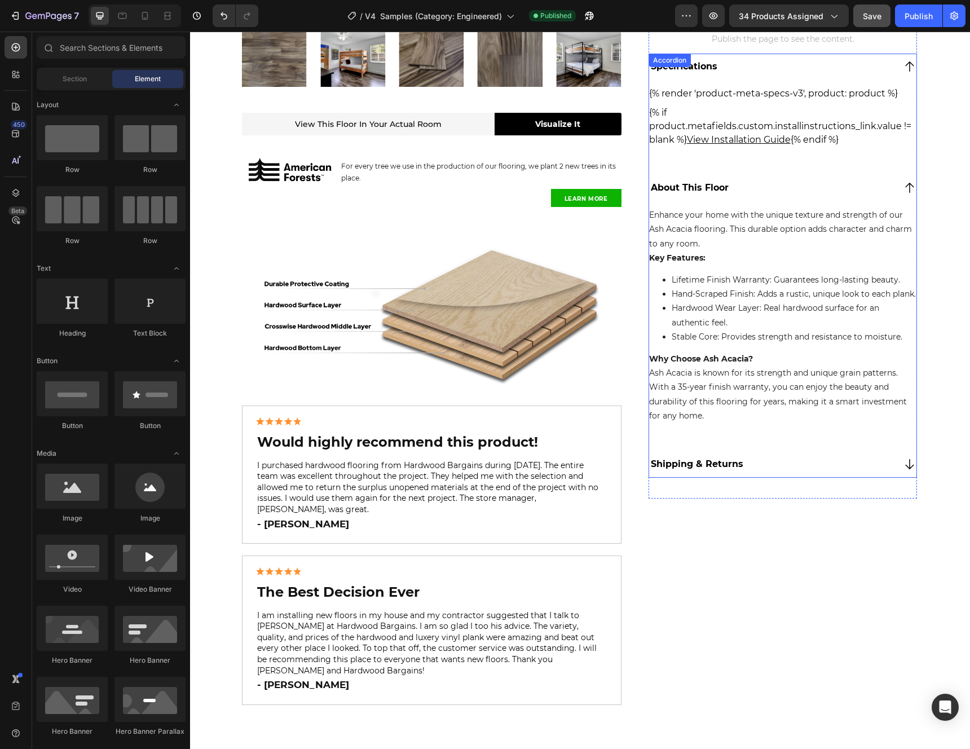
click at [733, 471] on p "Shipping & Returns" at bounding box center [697, 465] width 93 height 14
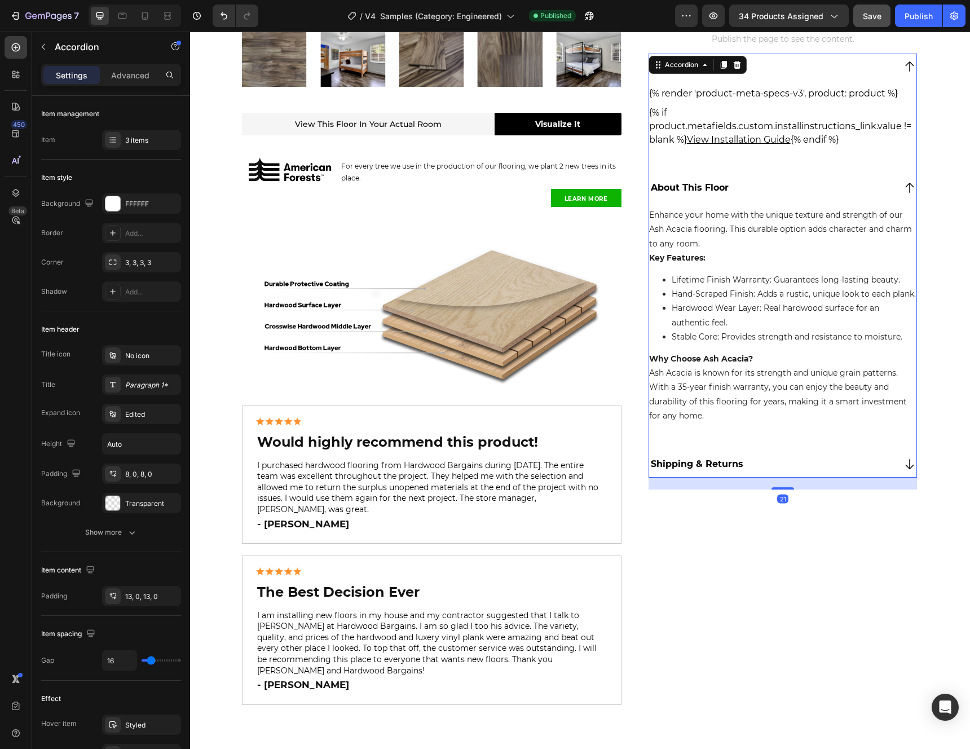
click at [903, 471] on icon at bounding box center [910, 465] width 14 height 14
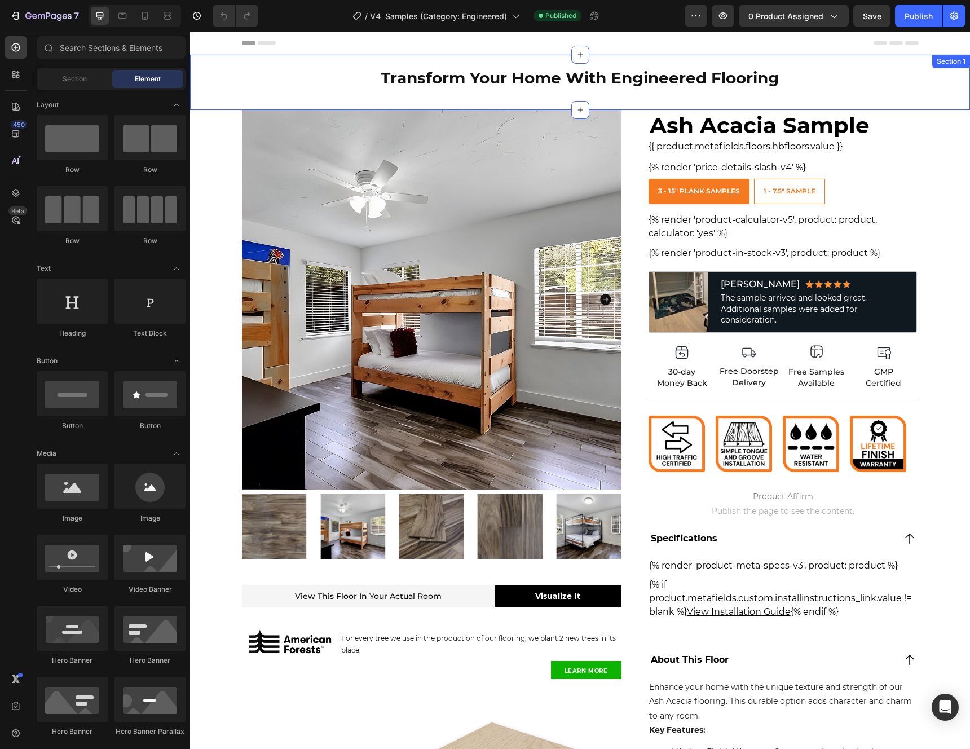
click at [953, 81] on div "Transform Your Home With Engineered Flooring Heading Row" at bounding box center [580, 82] width 780 height 55
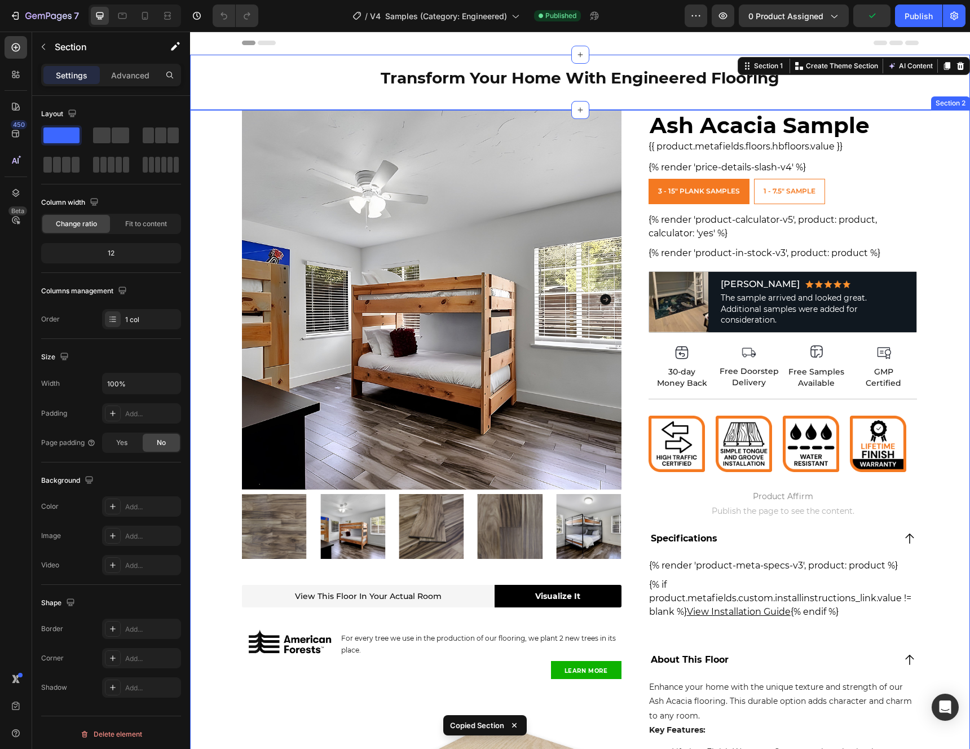
click at [950, 185] on div "Product Images View This Floor In Your Actual Room Text Block Visualize It Butt…" at bounding box center [580, 653] width 780 height 1087
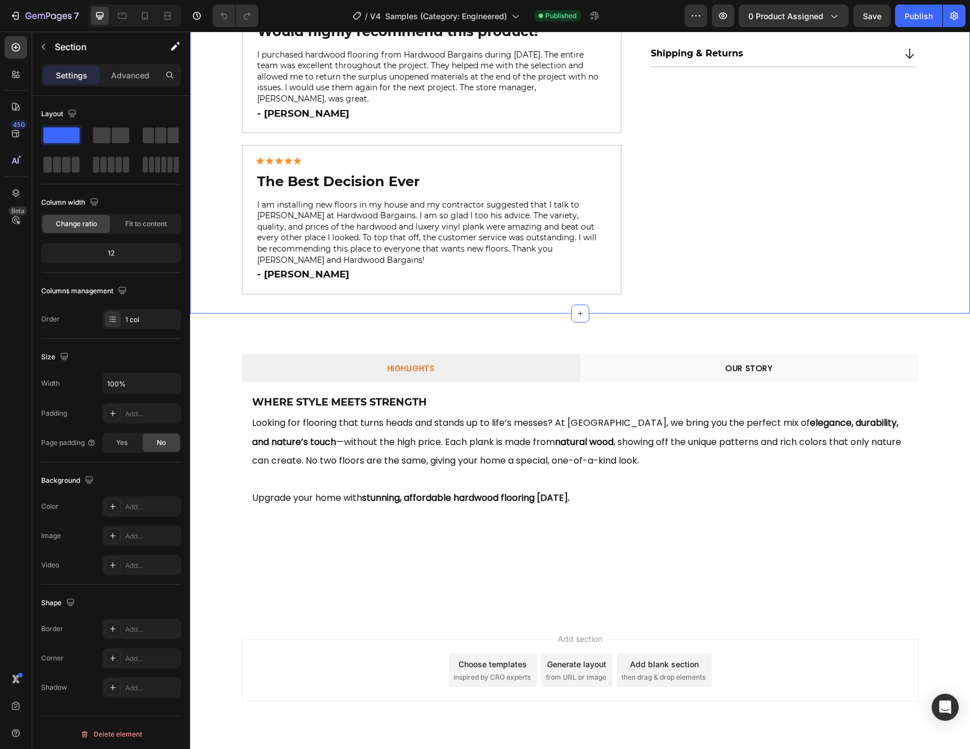
scroll to position [891, 0]
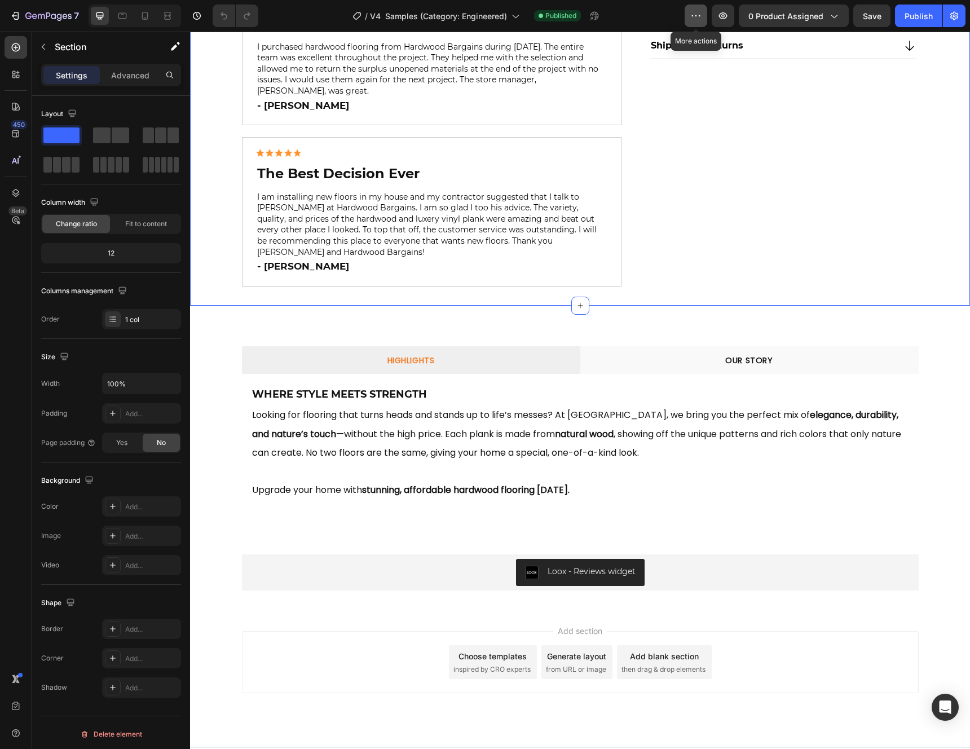
click at [697, 19] on icon "button" at bounding box center [696, 15] width 11 height 11
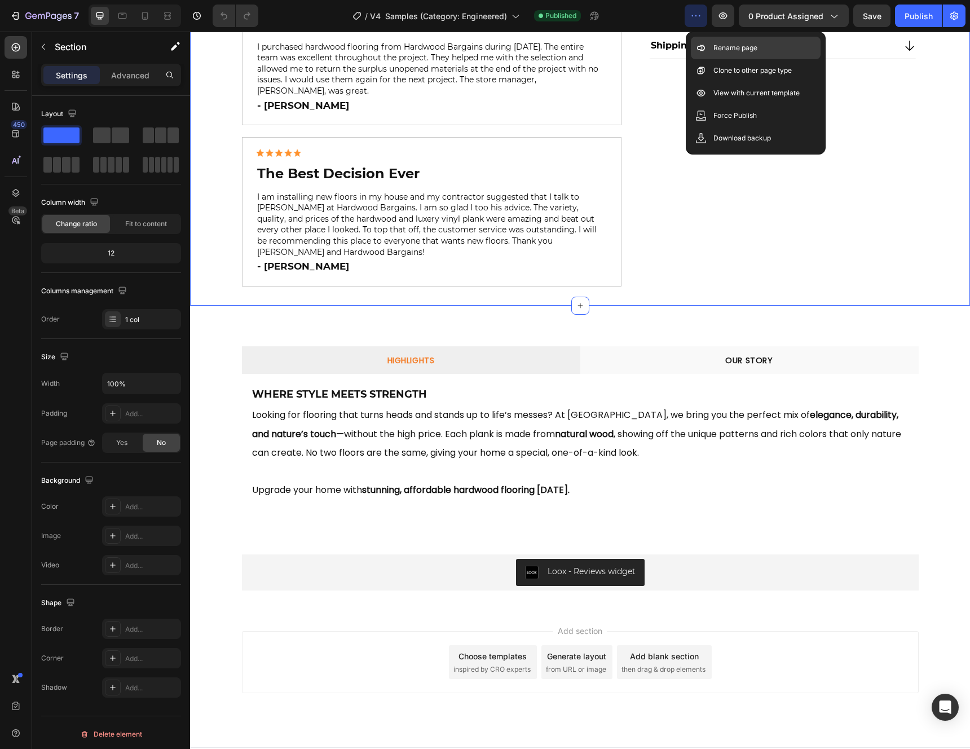
click at [728, 45] on p "Rename page" at bounding box center [736, 47] width 44 height 11
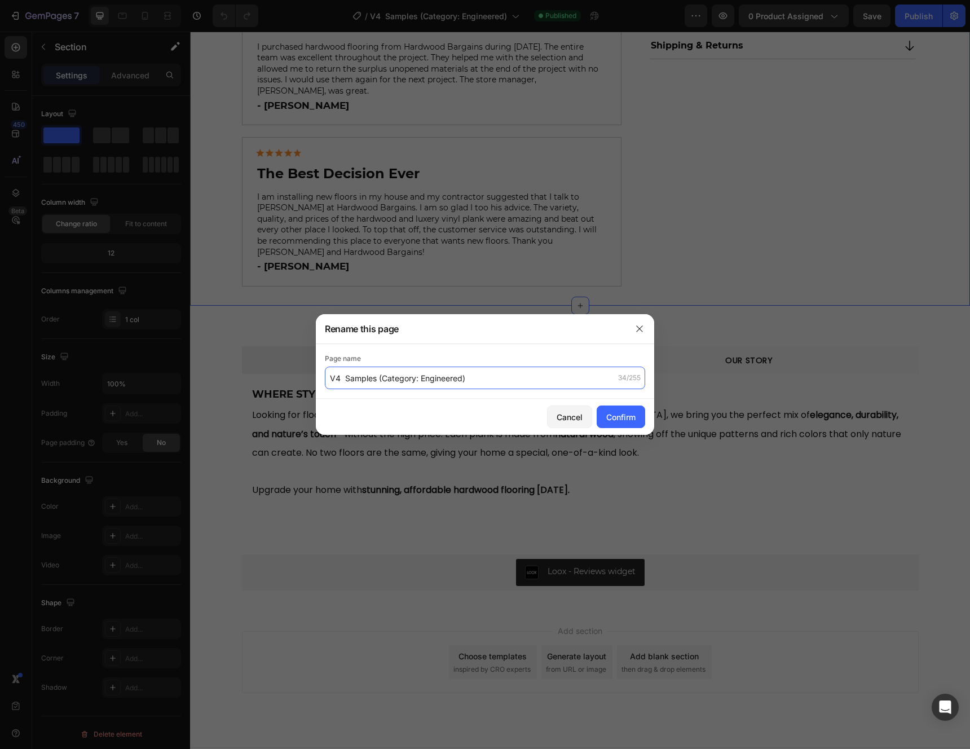
click at [492, 374] on input "V4 Samples (Category: Engineered)" at bounding box center [485, 378] width 320 height 23
type input "V4 Samples (Category: Engineered)"
click at [566, 420] on div "Cancel" at bounding box center [570, 417] width 26 height 12
